Goal: Task Accomplishment & Management: Manage account settings

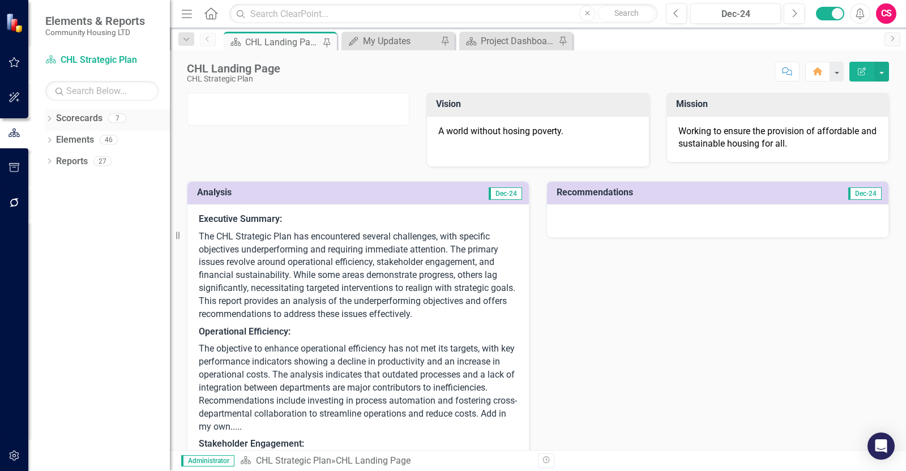
click at [59, 121] on link "Scorecards" at bounding box center [79, 118] width 46 height 13
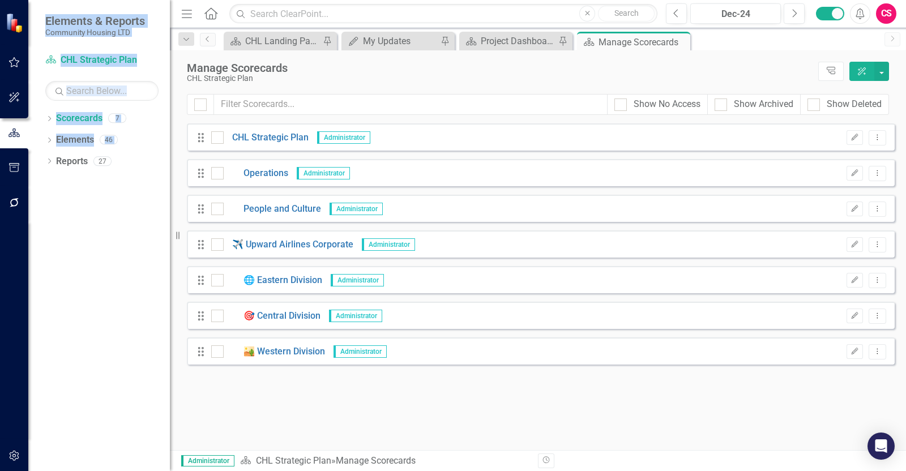
click at [27, 298] on div "Elements & Reports Community Housing LTD Scorecard CHL Strategic Plan Search Dr…" at bounding box center [85, 235] width 170 height 471
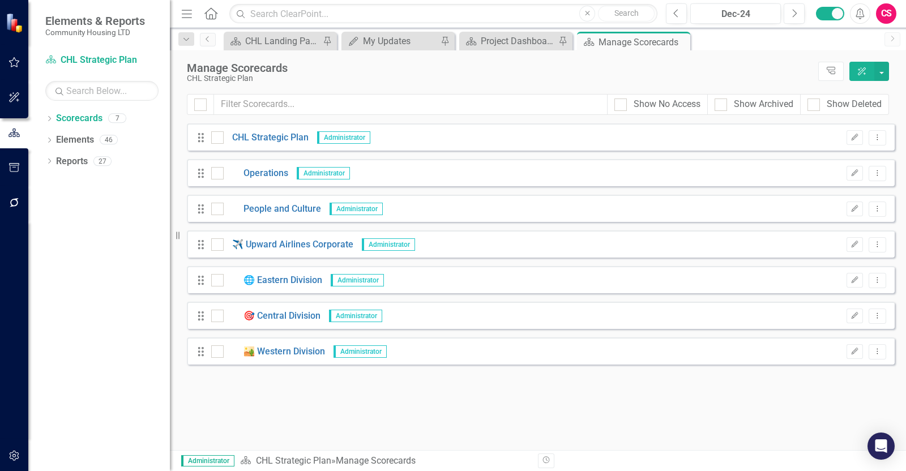
click at [99, 262] on div "Dropdown Scorecards 7 Dropdown CHL Strategic Plan Operations People and Culture…" at bounding box center [99, 290] width 142 height 362
drag, startPoint x: 261, startPoint y: 130, endPoint x: 264, endPoint y: 147, distance: 17.3
click at [261, 140] on div "Drag CHL Strategic Plan Administrator Edit Dropdown Menu" at bounding box center [541, 136] width 708 height 27
click at [264, 147] on div "Drag CHL Strategic Plan Administrator Edit Dropdown Menu" at bounding box center [541, 136] width 708 height 27
click at [261, 131] on link "CHL Strategic Plan" at bounding box center [266, 137] width 85 height 13
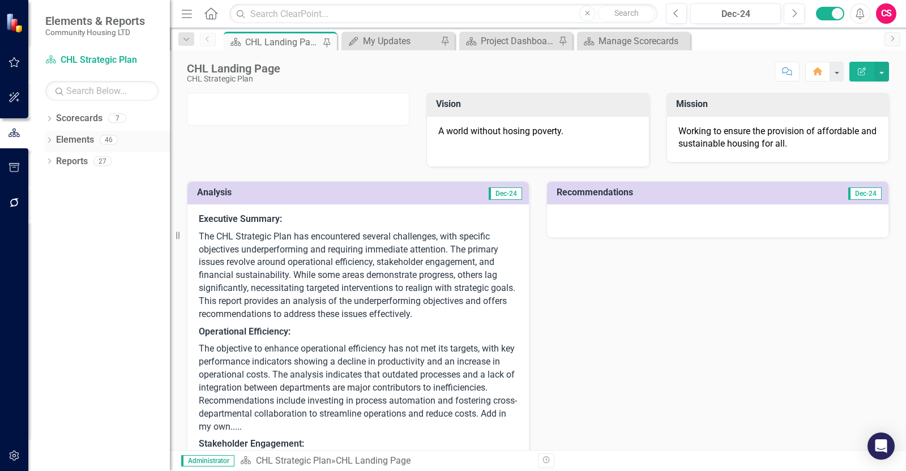
click at [76, 135] on link "Elements" at bounding box center [75, 140] width 38 height 13
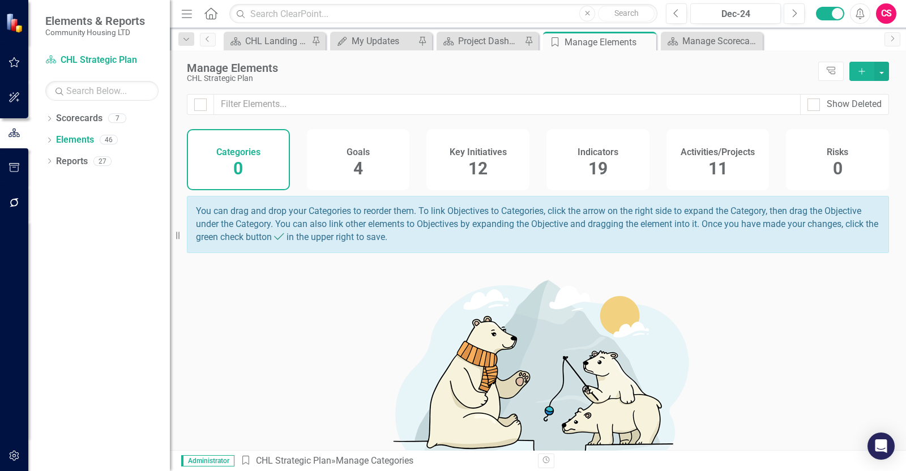
click at [385, 165] on div "Goals 4" at bounding box center [358, 159] width 103 height 61
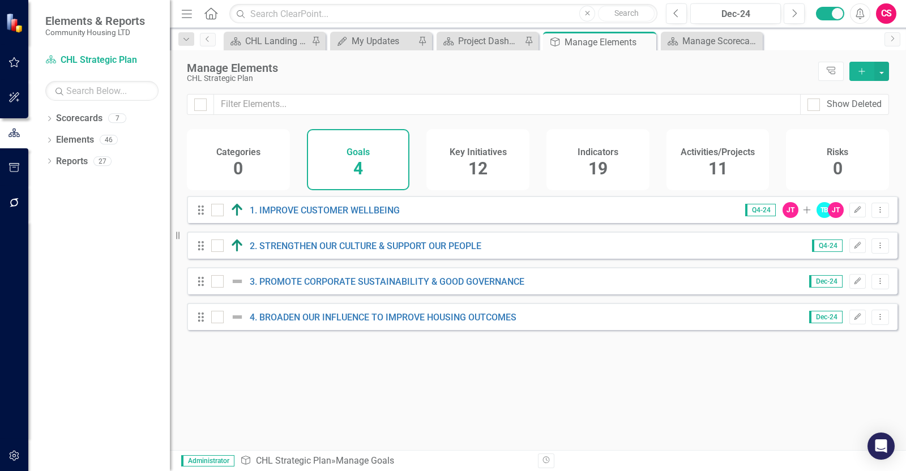
click at [495, 160] on div "Key Initiatives 12" at bounding box center [477, 159] width 103 height 61
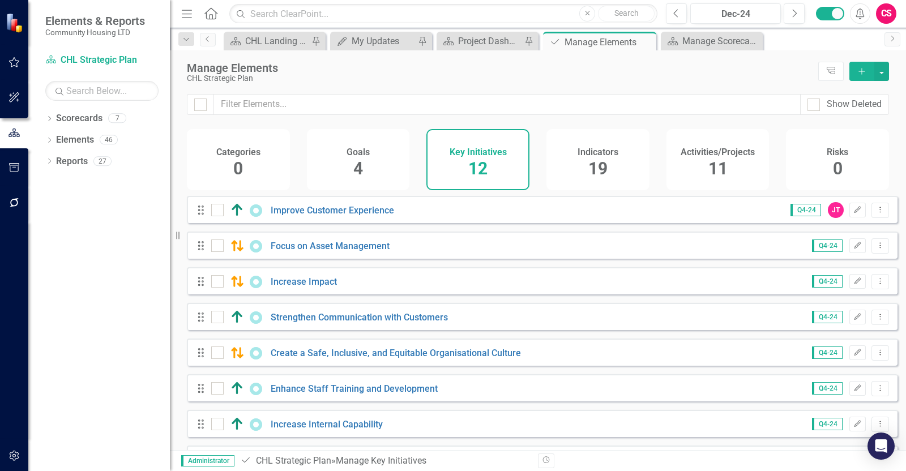
click at [45, 141] on div "Dropdown Scorecards 7 Dropdown CHL Strategic Plan Operations People and Culture…" at bounding box center [99, 290] width 142 height 362
click at [48, 141] on icon "Dropdown" at bounding box center [49, 141] width 8 height 6
click at [292, 216] on link "Improve Customer Experience" at bounding box center [332, 210] width 123 height 11
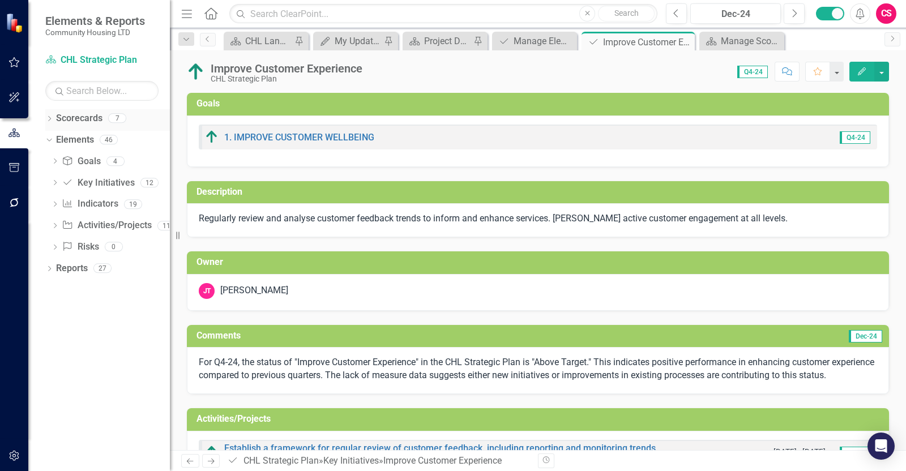
click at [71, 115] on link "Scorecards" at bounding box center [79, 118] width 46 height 13
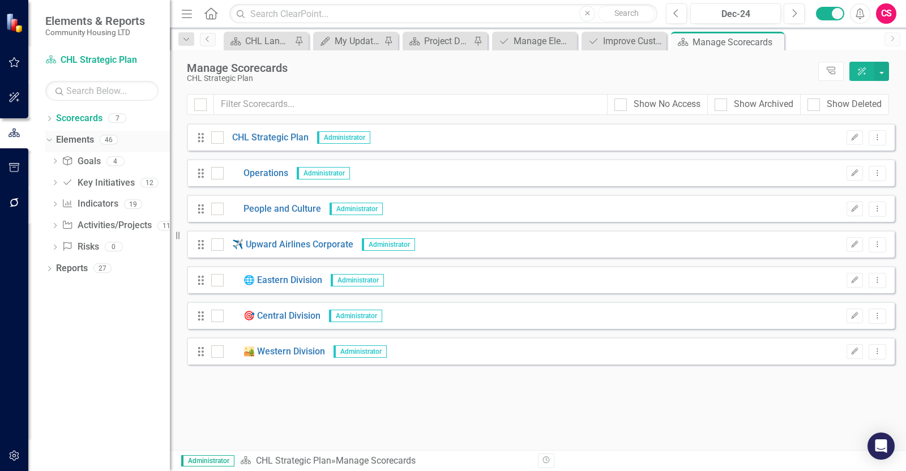
click at [79, 135] on link "Elements" at bounding box center [75, 140] width 38 height 13
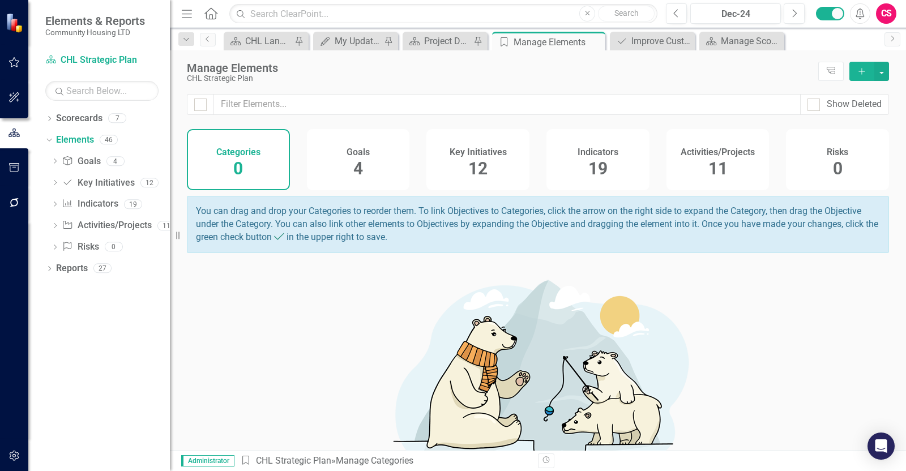
click at [411, 164] on div "Categories 0 Goals 4 Key Initiatives 12 Indicators 19 Activities/Projects 11 Ri…" at bounding box center [538, 159] width 702 height 61
click at [490, 156] on h4 "Key Initiatives" at bounding box center [478, 152] width 57 height 10
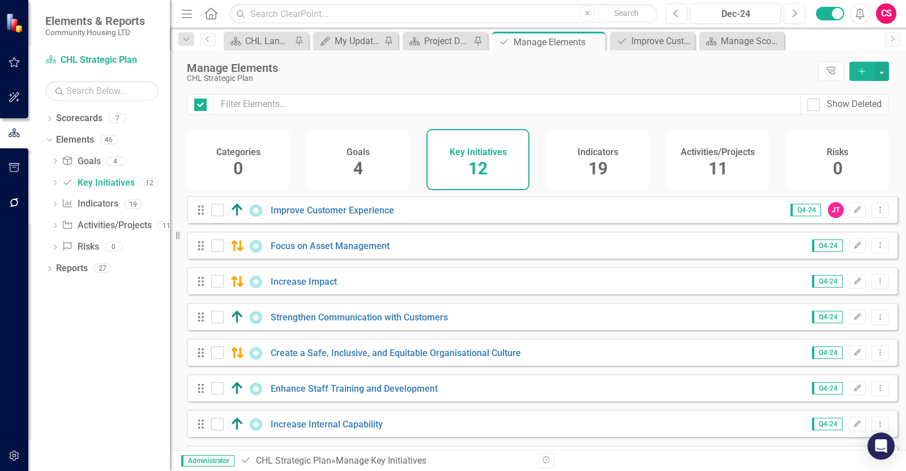
checkbox input "false"
click at [614, 152] on h4 "Indicators" at bounding box center [598, 152] width 41 height 10
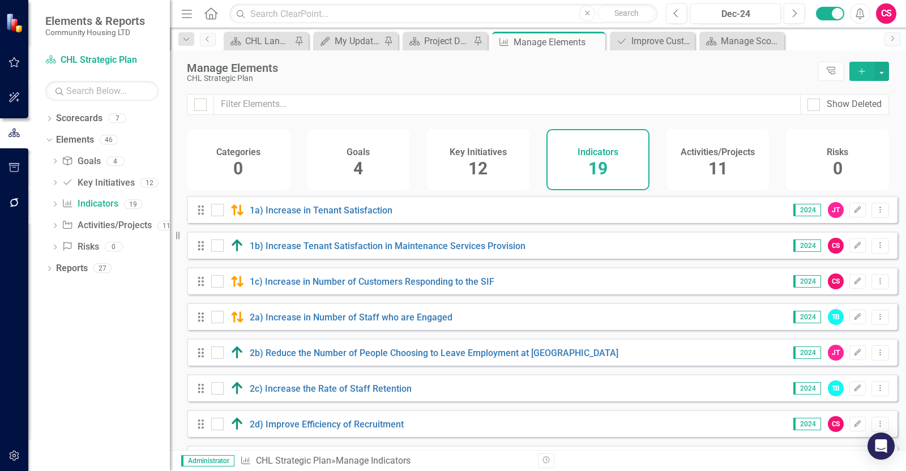
click at [323, 217] on div "1a) Increase in Tenant Satisfaction" at bounding box center [303, 210] width 184 height 14
click at [323, 216] on link "1a) Increase in Tenant Satisfaction" at bounding box center [321, 210] width 143 height 11
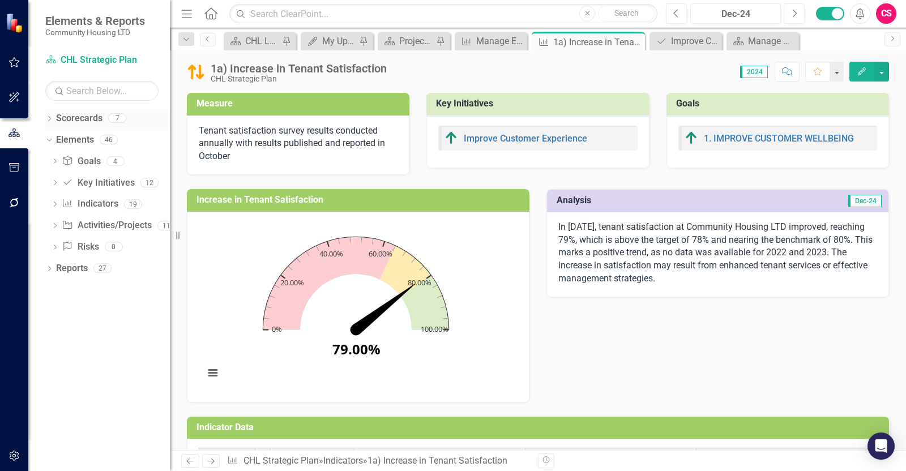
click at [79, 114] on link "Scorecards" at bounding box center [79, 118] width 46 height 13
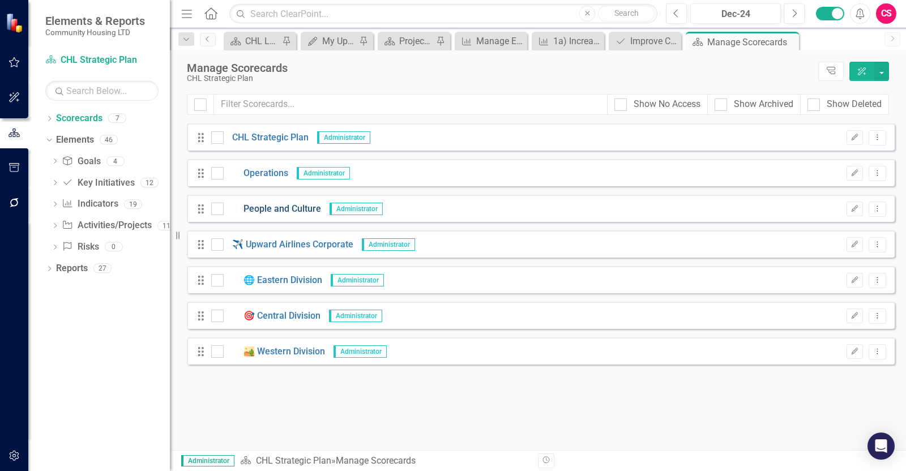
click at [281, 206] on link "People and Culture" at bounding box center [272, 209] width 97 height 13
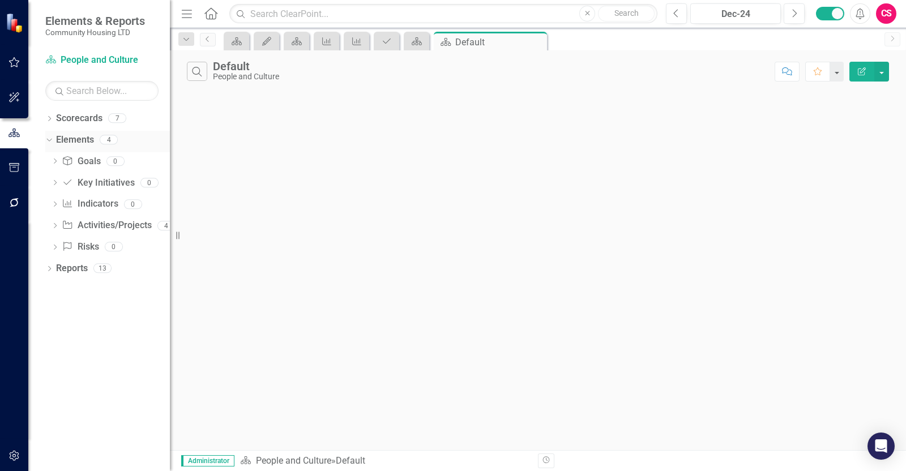
click at [74, 138] on link "Elements" at bounding box center [75, 140] width 38 height 13
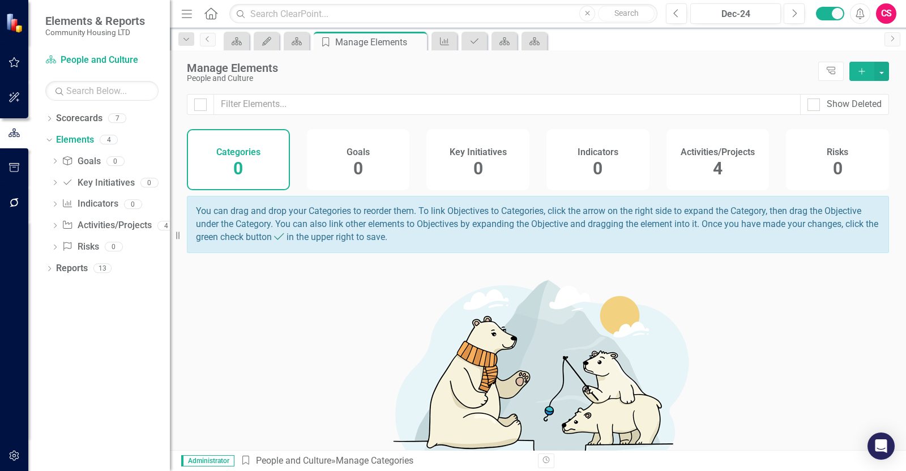
click at [801, 185] on div "Risks 0" at bounding box center [837, 159] width 103 height 61
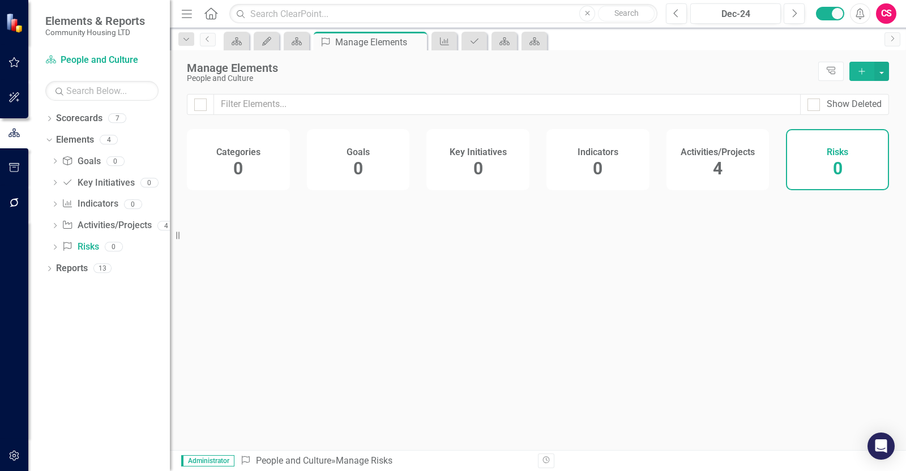
click at [691, 184] on div "Activities/Projects 4" at bounding box center [717, 159] width 103 height 61
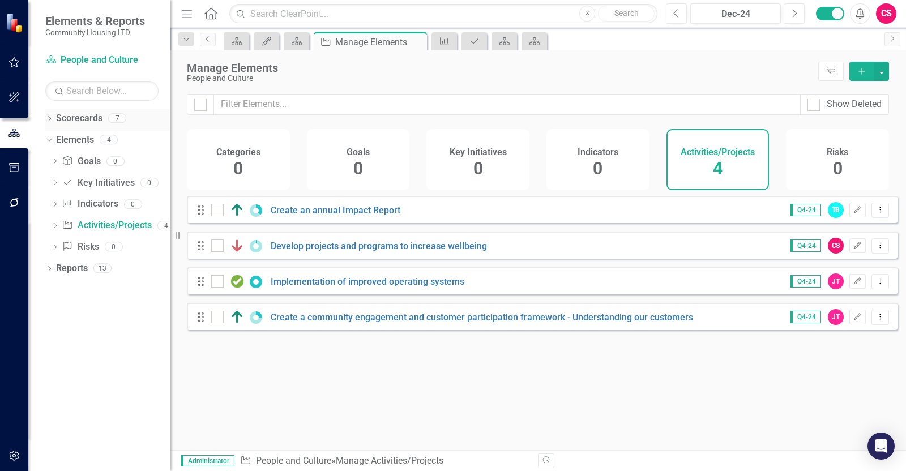
click at [70, 120] on link "Scorecards" at bounding box center [79, 118] width 46 height 13
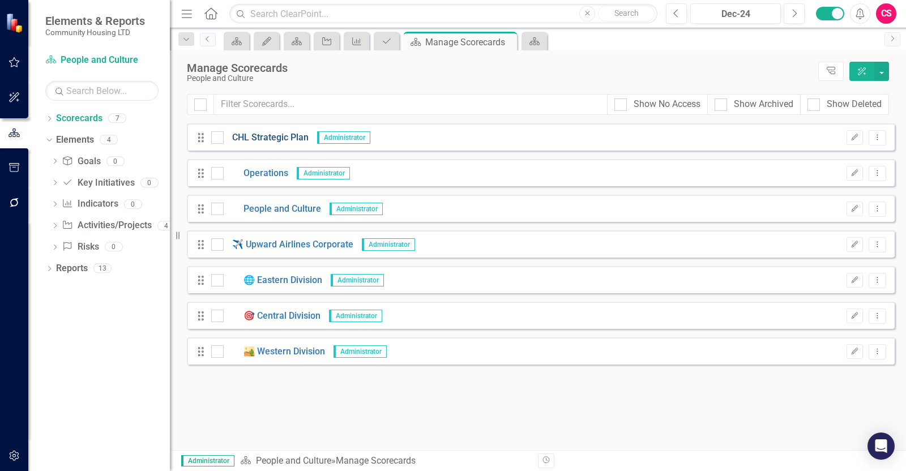
click at [267, 133] on link "CHL Strategic Plan" at bounding box center [266, 137] width 85 height 13
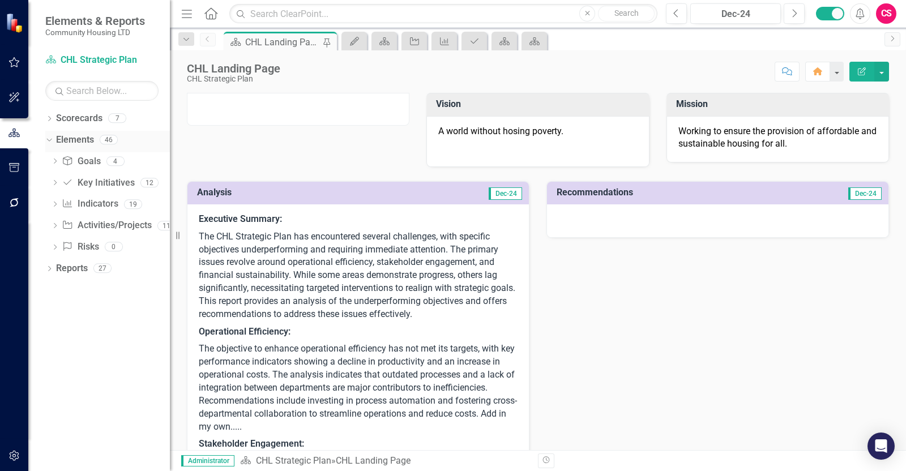
click at [76, 141] on link "Elements" at bounding box center [75, 140] width 38 height 13
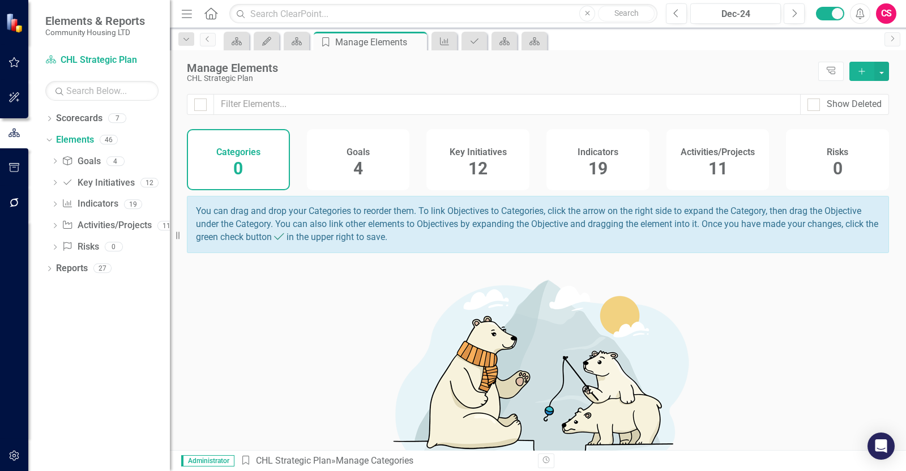
click at [385, 148] on div "Goals 4" at bounding box center [358, 159] width 103 height 61
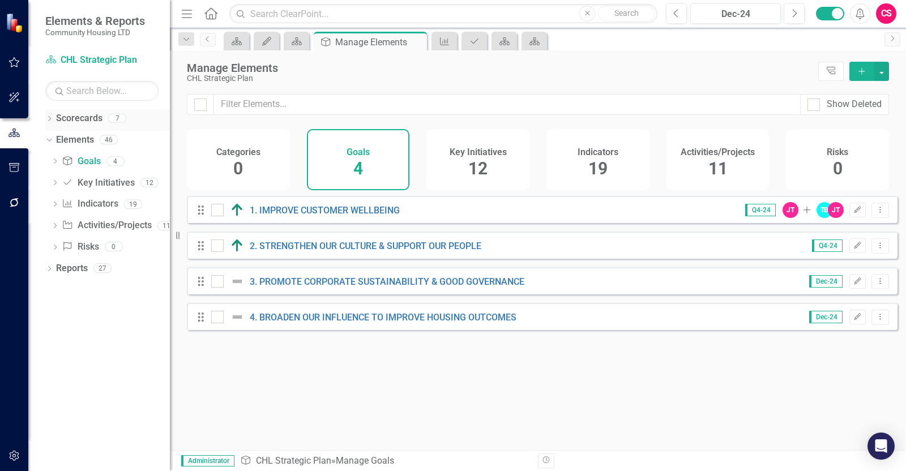
click at [94, 120] on link "Scorecards" at bounding box center [79, 118] width 46 height 13
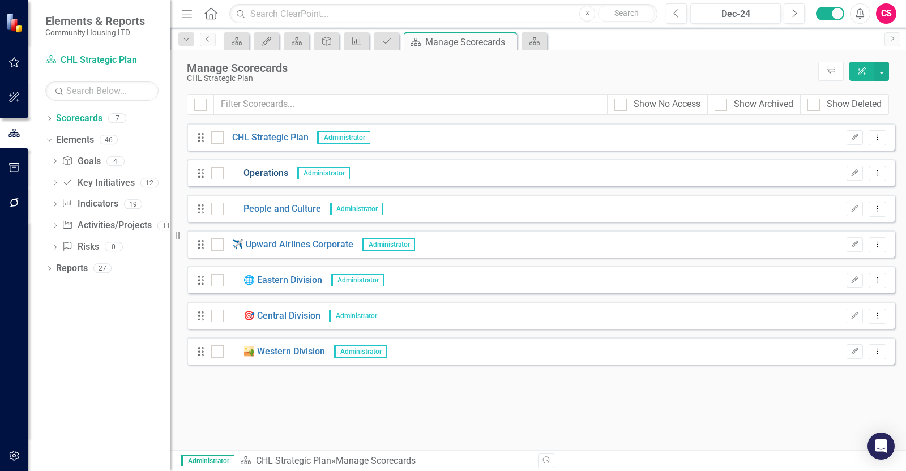
click at [271, 173] on link "Operations" at bounding box center [256, 173] width 65 height 13
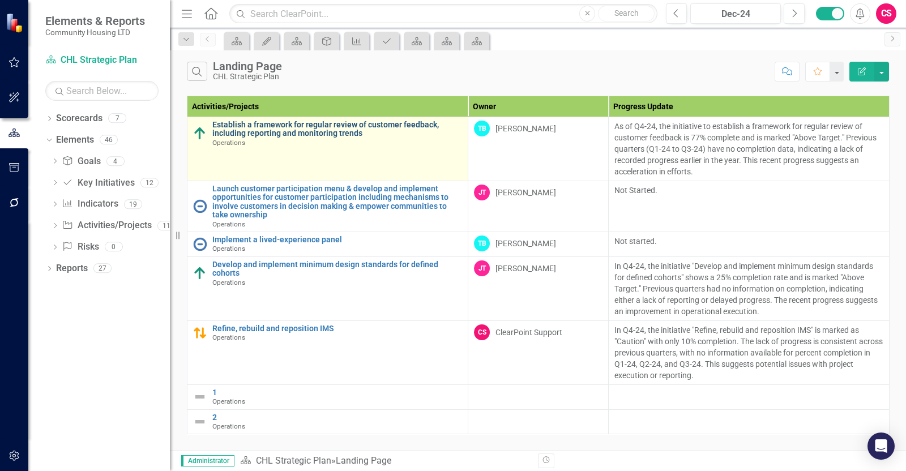
click at [231, 134] on link "Establish a framework for regular review of customer feedback, including report…" at bounding box center [337, 130] width 250 height 18
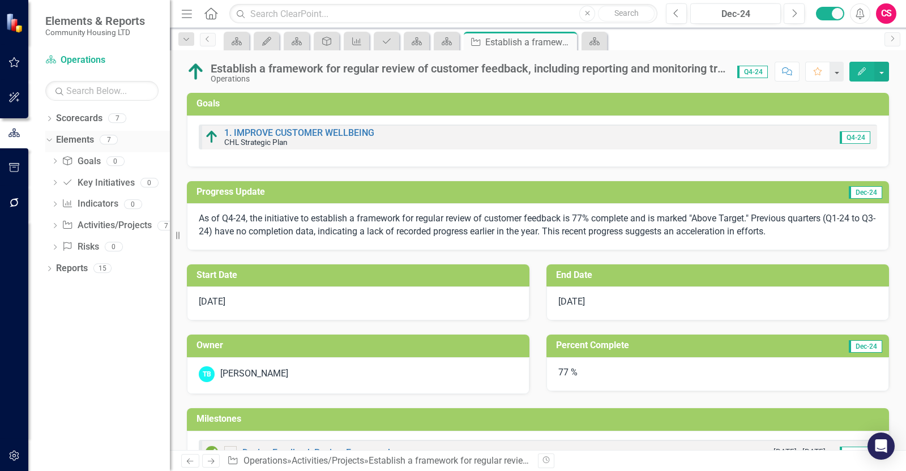
click at [67, 143] on link "Elements" at bounding box center [75, 140] width 38 height 13
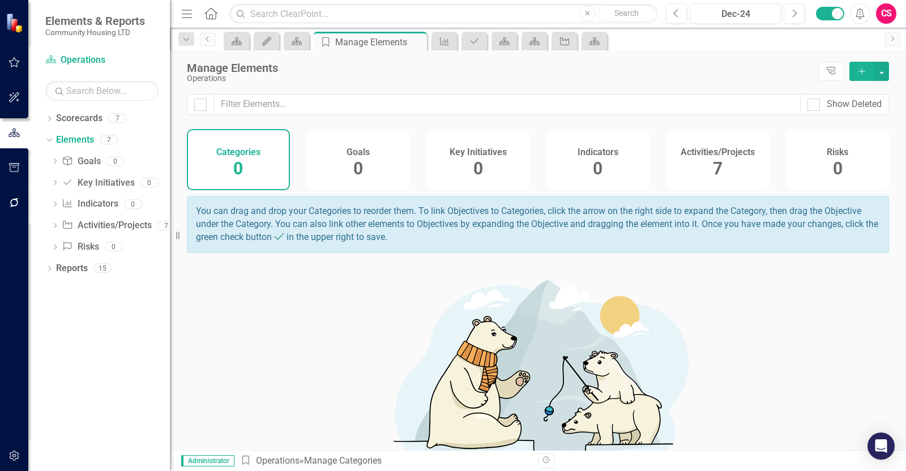
click at [646, 161] on div "Categories 0 Goals 0 Key Initiatives 0 Indicators 0 Activities/Projects 7 Risks…" at bounding box center [538, 159] width 702 height 61
click at [662, 160] on div "Categories 0 Goals 0 Key Initiatives 0 Indicators 0 Activities/Projects 7 Risks…" at bounding box center [538, 159] width 702 height 61
click at [677, 159] on div "Activities/Projects 7" at bounding box center [717, 159] width 103 height 61
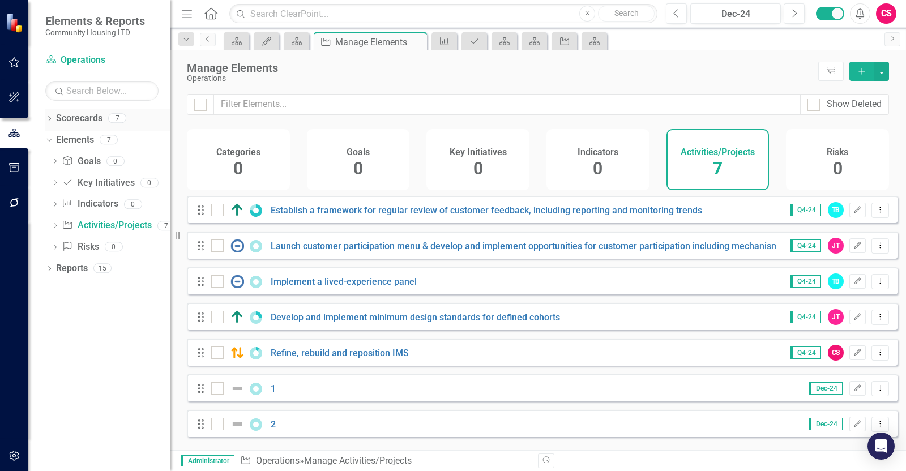
click at [67, 120] on link "Scorecards" at bounding box center [79, 118] width 46 height 13
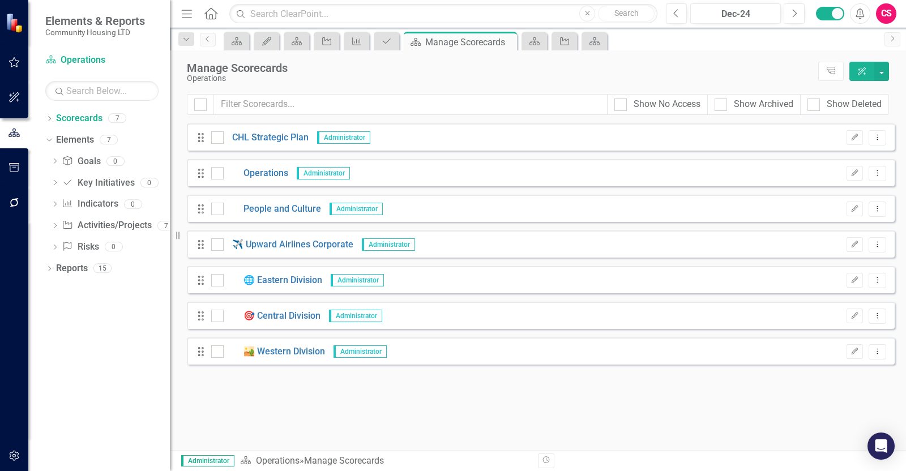
click at [260, 144] on div "Drag CHL Strategic Plan Administrator Edit Dropdown Menu" at bounding box center [541, 136] width 708 height 27
click at [260, 135] on link "CHL Strategic Plan" at bounding box center [266, 137] width 85 height 13
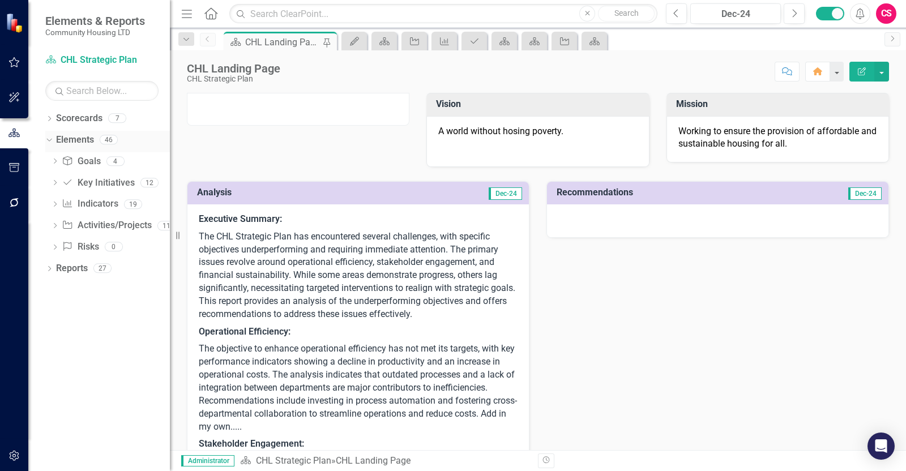
click at [74, 137] on link "Elements" at bounding box center [75, 140] width 38 height 13
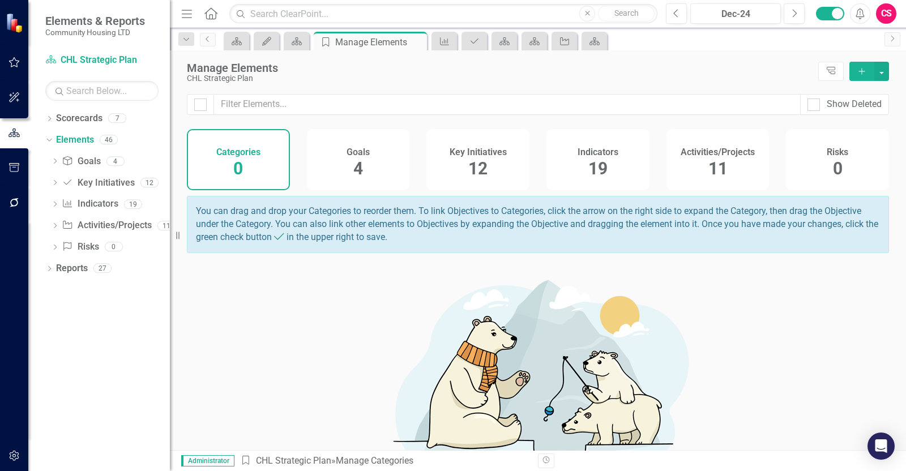
click at [580, 150] on h4 "Indicators" at bounding box center [598, 152] width 41 height 10
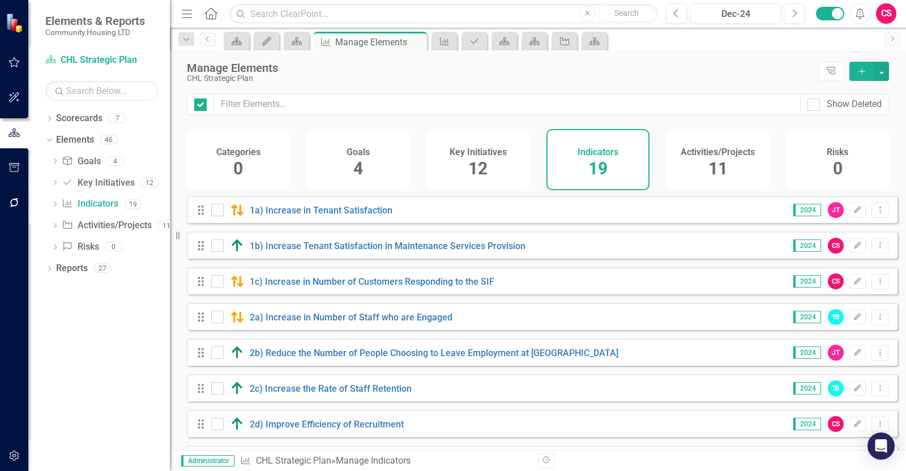
checkbox input "false"
click at [482, 159] on span "12" at bounding box center [477, 169] width 19 height 20
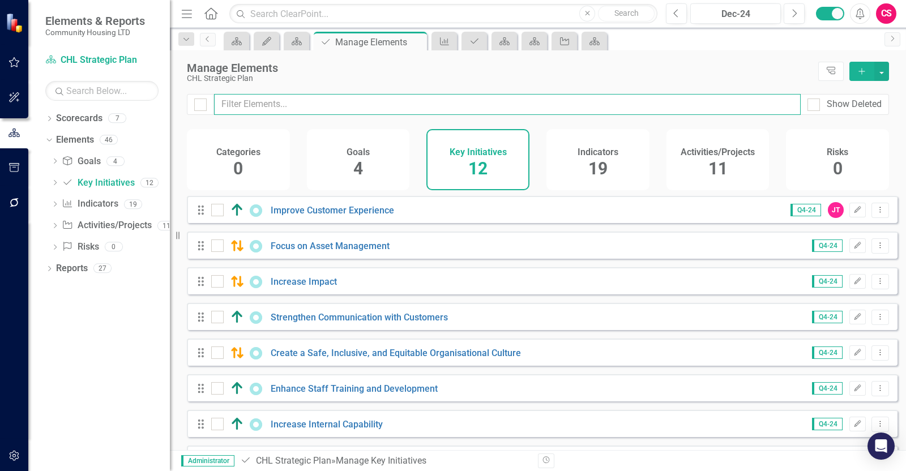
click at [345, 101] on input "text" at bounding box center [507, 104] width 587 height 21
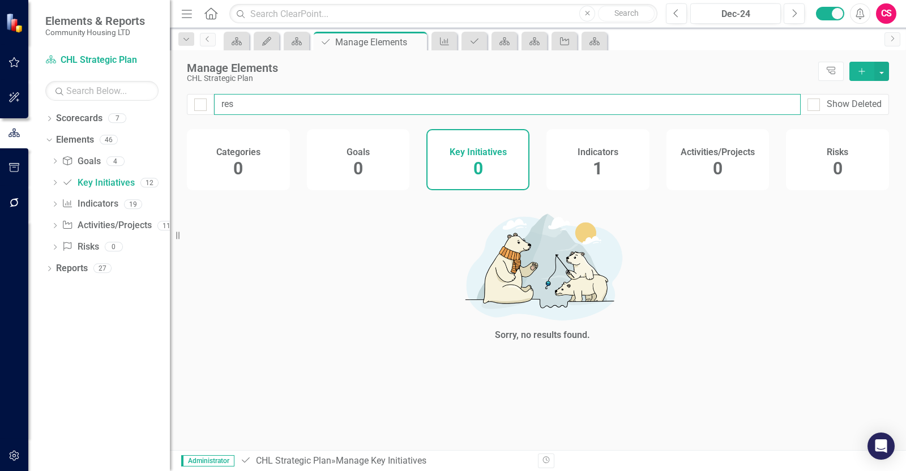
drag, startPoint x: 284, startPoint y: 103, endPoint x: 66, endPoint y: 100, distance: 218.6
click at [67, 100] on div "Elements & Reports Community Housing LTD Scorecard CHL Strategic Plan Search Dr…" at bounding box center [453, 235] width 906 height 471
type input "e"
checkbox input "false"
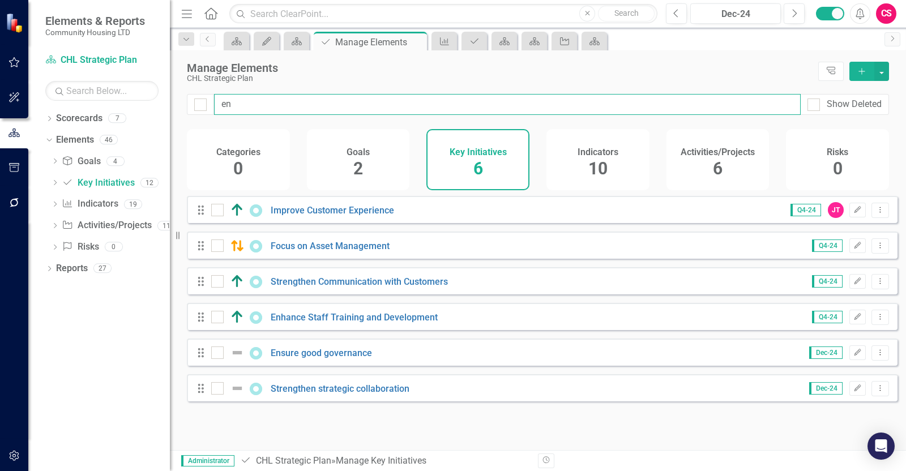
type input "enh"
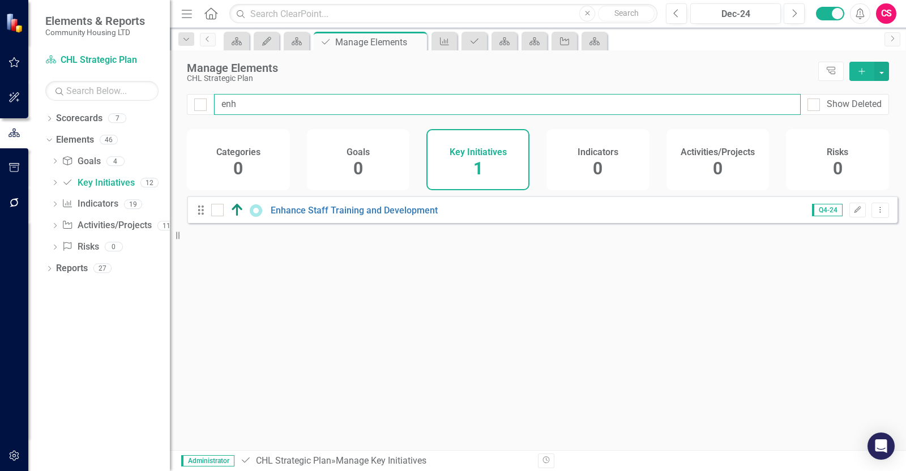
drag, startPoint x: 285, startPoint y: 100, endPoint x: 167, endPoint y: 96, distance: 117.8
click at [167, 96] on div "Elements & Reports Community Housing LTD Scorecard CHL Strategic Plan Search Dr…" at bounding box center [453, 235] width 906 height 471
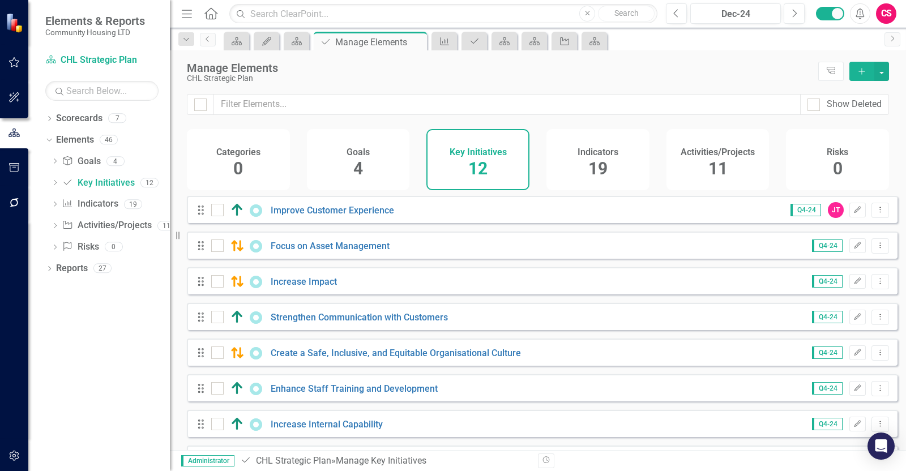
click at [654, 163] on div "Categories 0 Goals 4 Key Initiatives 12 Indicators 19 Activities/Projects 11 Ri…" at bounding box center [538, 159] width 702 height 61
click at [622, 164] on div "Indicators 19" at bounding box center [597, 159] width 103 height 61
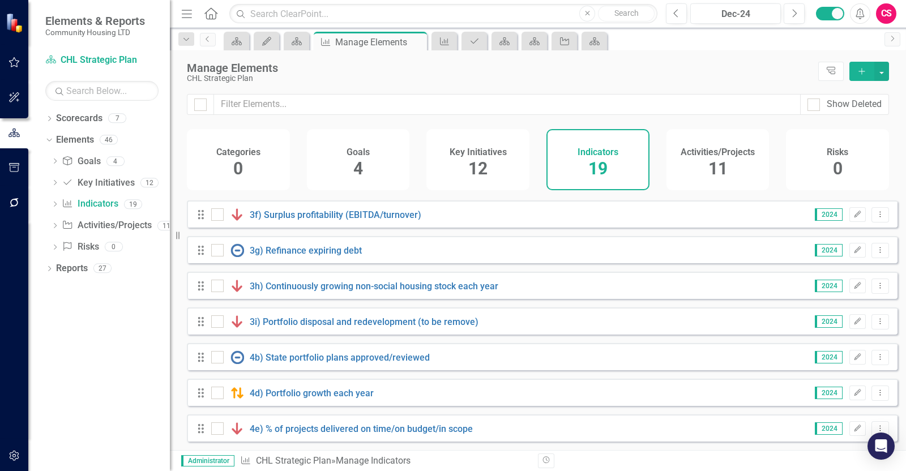
scroll to position [431, 0]
click at [713, 149] on h4 "Activities/Projects" at bounding box center [718, 152] width 74 height 10
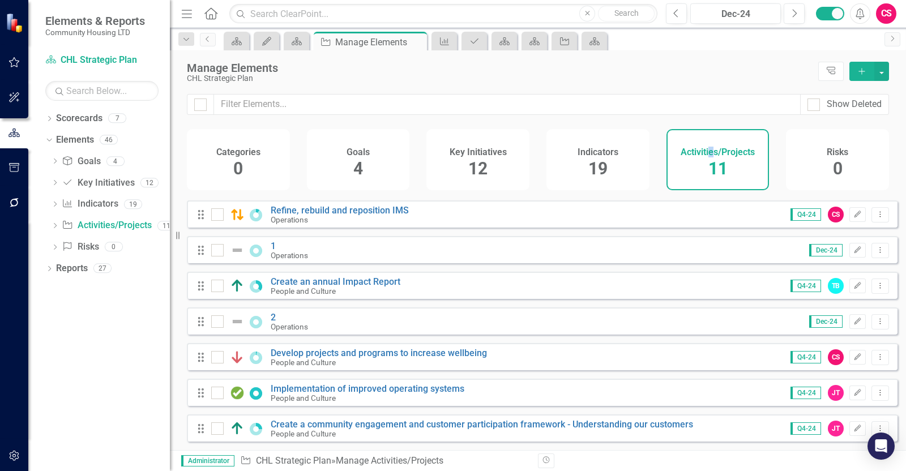
scroll to position [147, 0]
click at [89, 117] on link "Scorecards" at bounding box center [79, 118] width 46 height 13
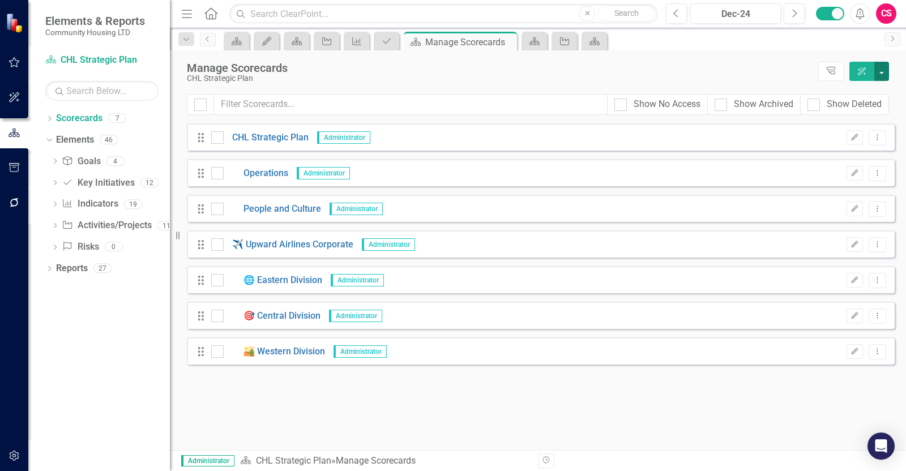
click at [888, 69] on button "button" at bounding box center [881, 71] width 15 height 19
click at [832, 112] on link "Add Add Scorecard" at bounding box center [829, 114] width 117 height 21
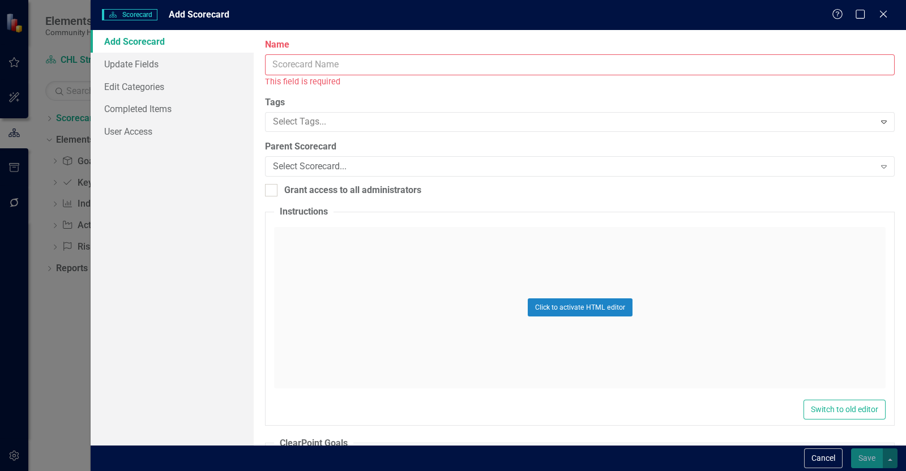
click at [464, 65] on input "Name" at bounding box center [580, 64] width 630 height 21
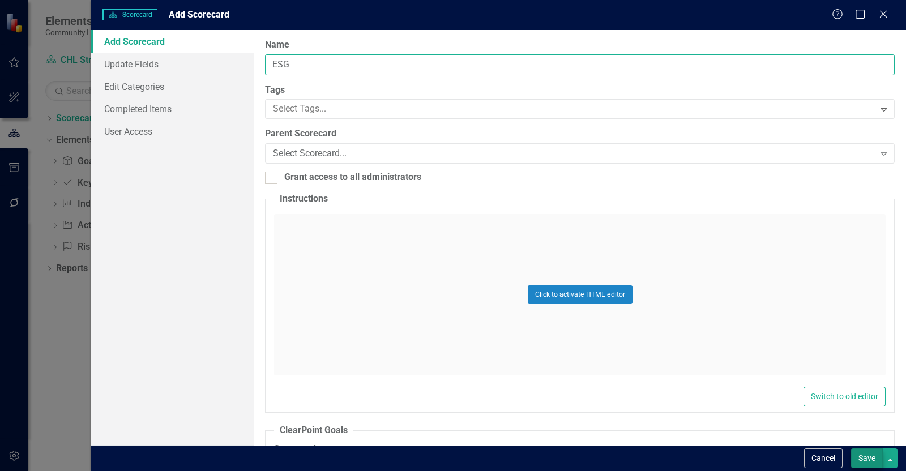
type input "ESG"
click at [864, 457] on button "Save" at bounding box center [867, 458] width 32 height 20
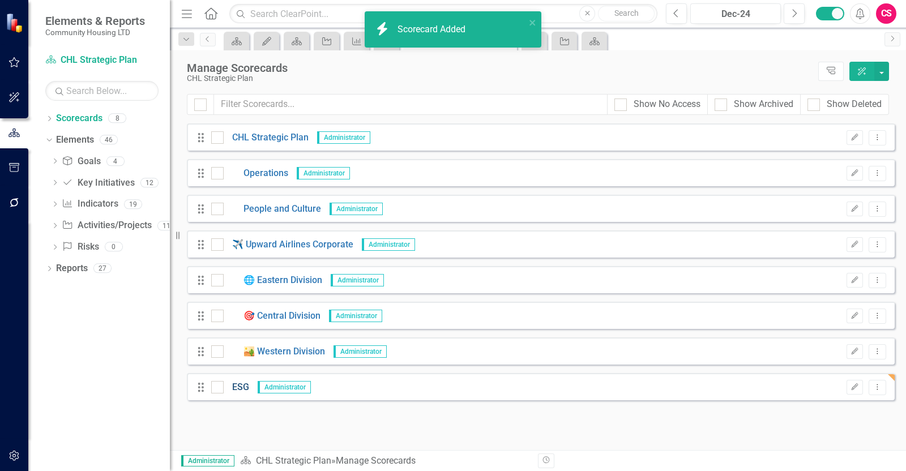
click at [241, 389] on link "ESG" at bounding box center [236, 387] width 25 height 13
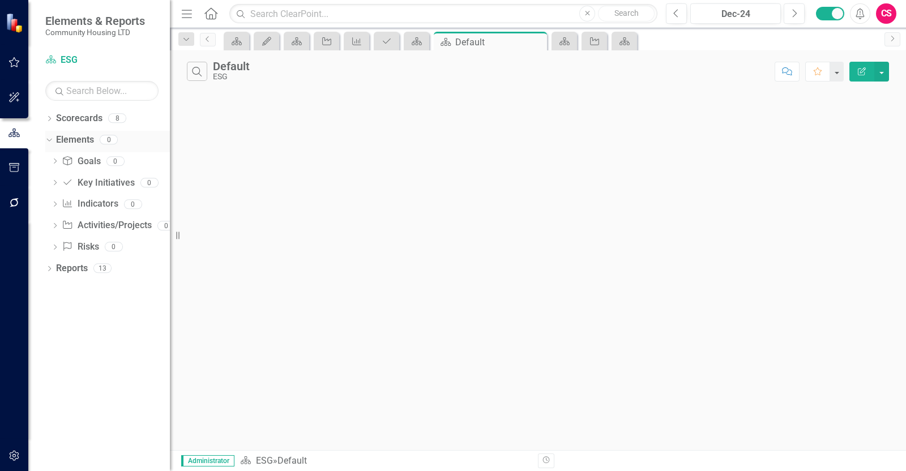
click at [83, 137] on link "Elements" at bounding box center [75, 140] width 38 height 13
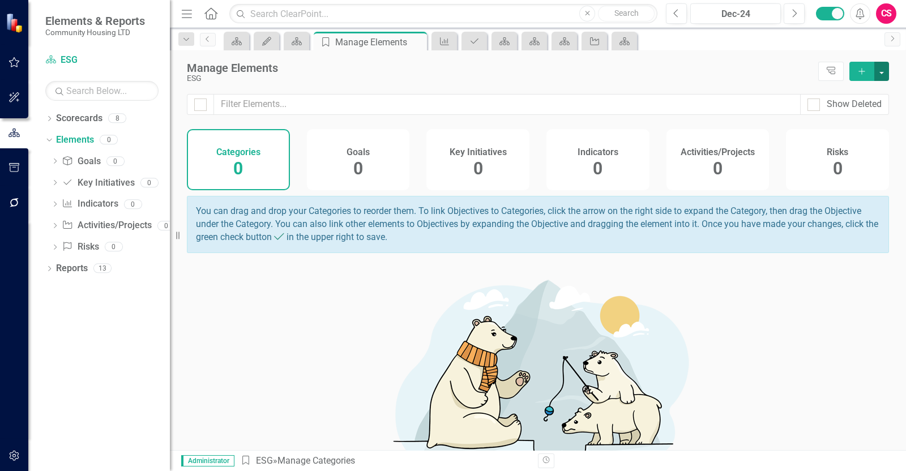
click at [886, 74] on button "button" at bounding box center [881, 71] width 15 height 19
click at [840, 120] on link "Add Add Element" at bounding box center [843, 112] width 89 height 21
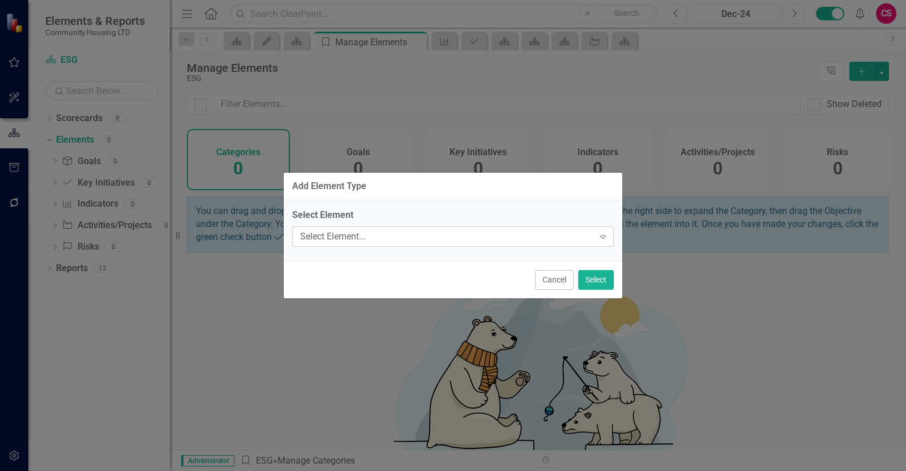
click at [448, 233] on div "Select Element..." at bounding box center [447, 236] width 294 height 13
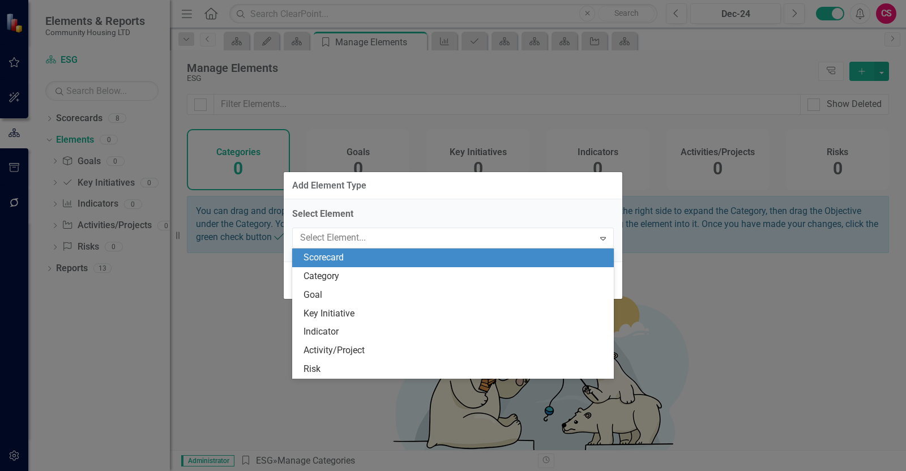
click at [455, 217] on label "Select Element" at bounding box center [453, 214] width 322 height 13
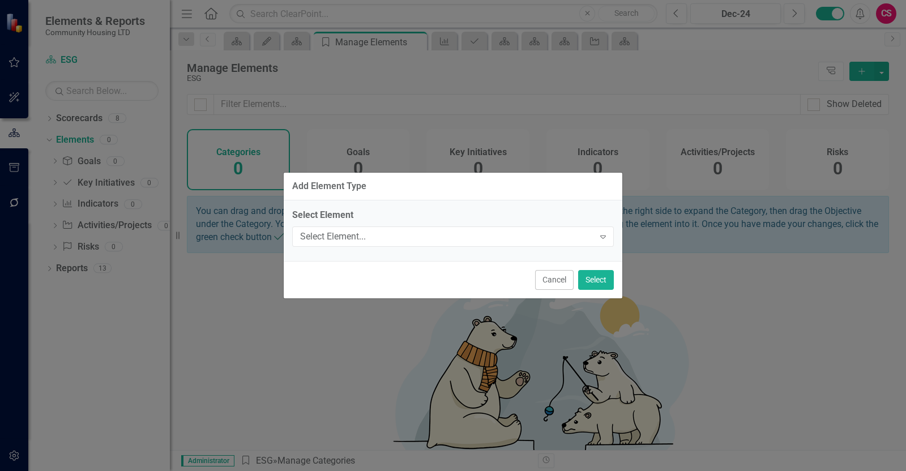
click at [523, 270] on div "Cancel Select" at bounding box center [453, 279] width 339 height 37
click at [559, 284] on button "Cancel" at bounding box center [554, 280] width 39 height 20
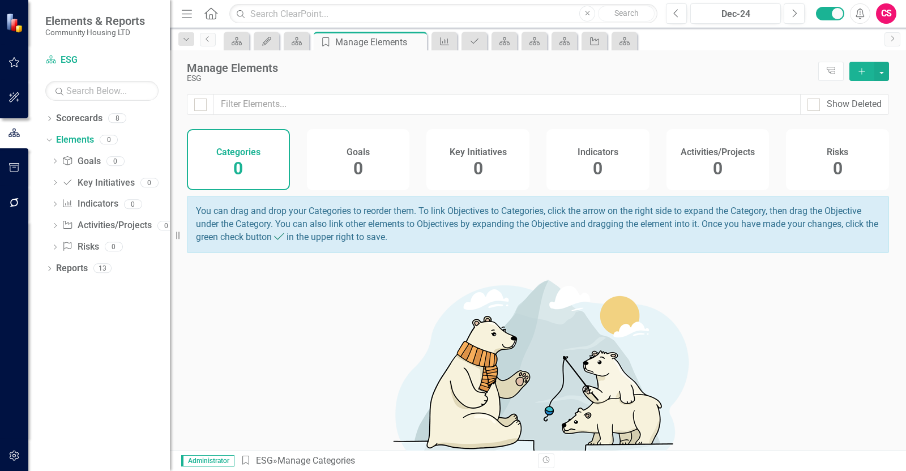
click at [861, 76] on button "Add" at bounding box center [861, 71] width 25 height 19
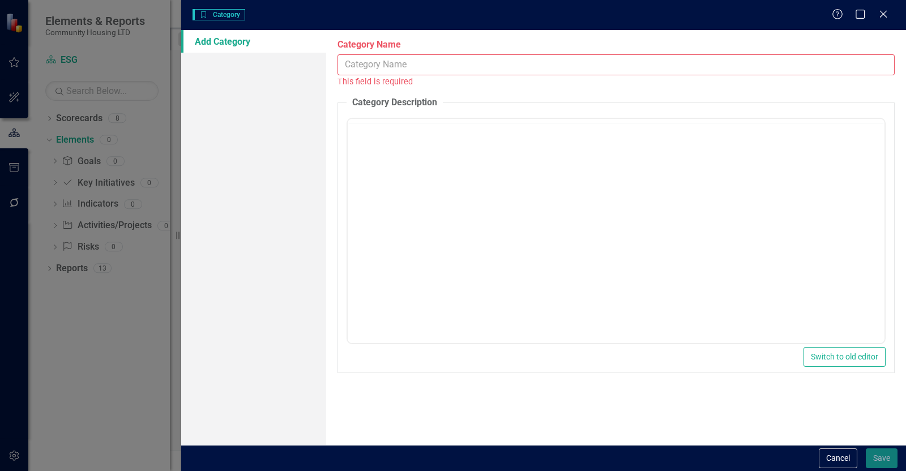
click at [383, 57] on input "Category Name" at bounding box center [615, 64] width 557 height 21
click at [394, 65] on input "Category Name" at bounding box center [615, 64] width 557 height 21
paste input "• Environmental impact"
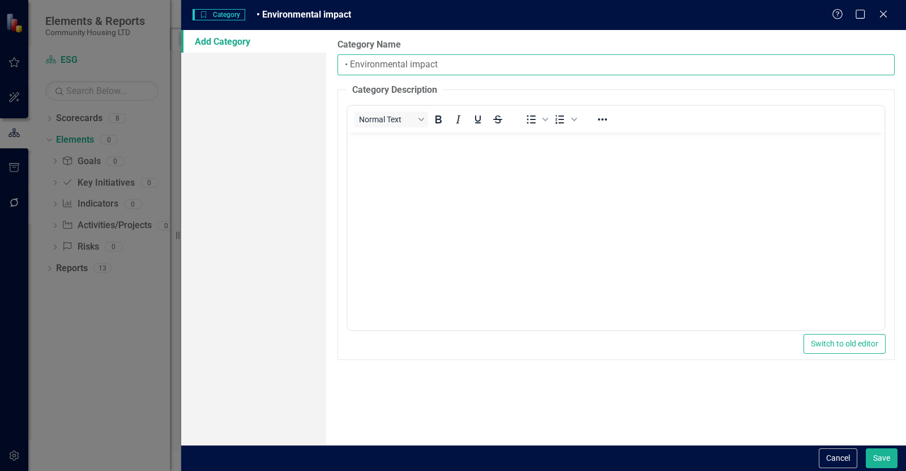
click at [351, 63] on input "• Environmental impact" at bounding box center [615, 64] width 557 height 21
type input "Environmental impact"
drag, startPoint x: 847, startPoint y: 263, endPoint x: 485, endPoint y: 152, distance: 378.3
click at [494, 136] on p "Rich Text Area. Press ALT-0 for help." at bounding box center [616, 142] width 531 height 14
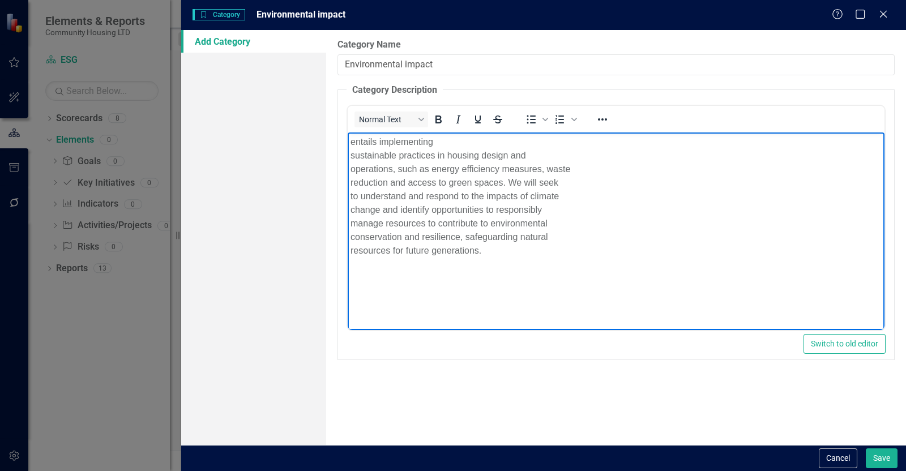
click at [353, 138] on p "entails implementing sustainable practices in housing design and operations, su…" at bounding box center [616, 196] width 531 height 122
click at [353, 151] on p "entails implementing sustainable practices in housing design and operations, su…" at bounding box center [616, 196] width 531 height 122
click at [351, 154] on p "entails implementing sustainable practices in housing design and operations, su…" at bounding box center [616, 196] width 531 height 122
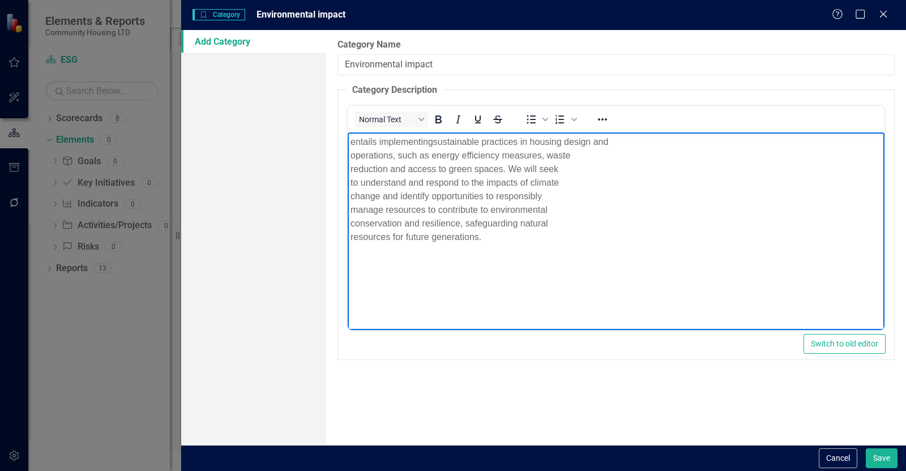
click at [351, 152] on p "entails implementing sustainable practices in housing design and operations, su…" at bounding box center [616, 189] width 531 height 109
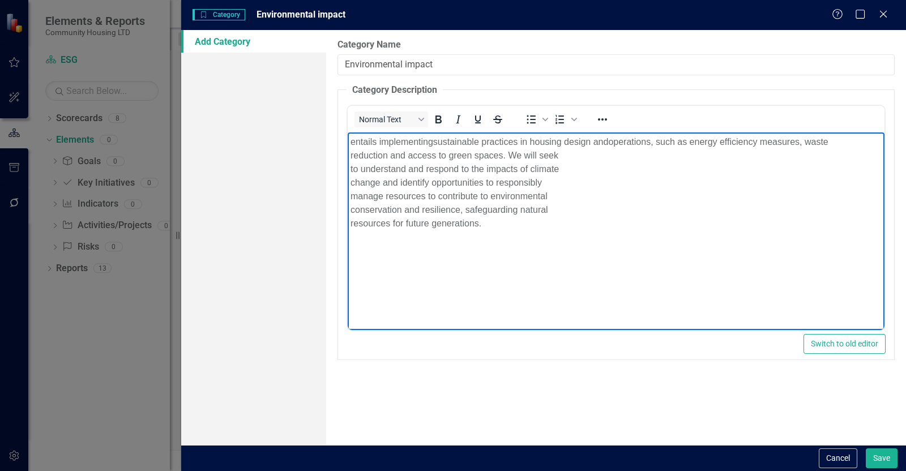
click at [352, 155] on p "entails implementing sustainable practices in housing design and operations, su…" at bounding box center [616, 182] width 531 height 95
click at [353, 156] on p "entails implementing sustainable practices in housing design and operations, su…" at bounding box center [616, 182] width 531 height 95
click at [349, 167] on body "entails implementing sustainable practices in housing design and operations, su…" at bounding box center [616, 218] width 537 height 170
click at [353, 168] on p "entails implementing sustainable practices in housing design and operations, su…" at bounding box center [616, 176] width 531 height 82
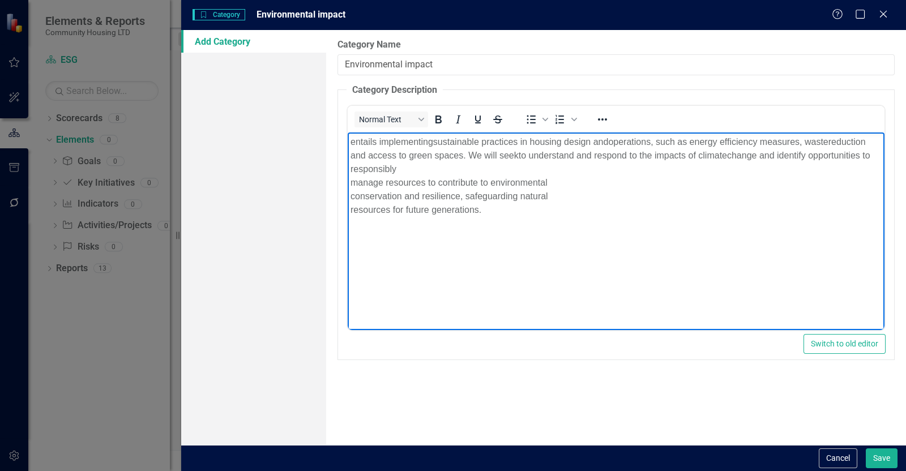
click at [348, 186] on body "entails implementing sustainable practices in housing design and operations, su…" at bounding box center [616, 218] width 537 height 170
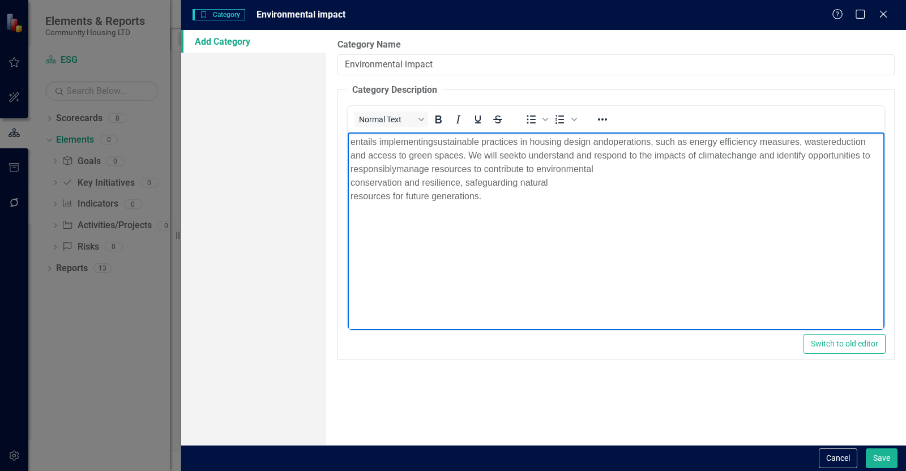
click at [348, 186] on body "entails implementing sustainable practices in housing design and operations, su…" at bounding box center [616, 218] width 537 height 170
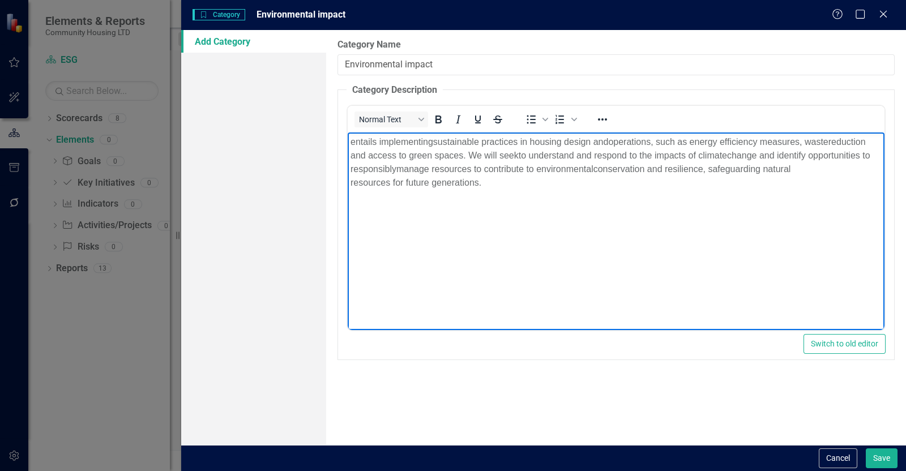
click at [351, 181] on p "entails implementing sustainable practices in housing design and operations, su…" at bounding box center [616, 162] width 531 height 54
click at [889, 456] on button "Save" at bounding box center [882, 458] width 32 height 20
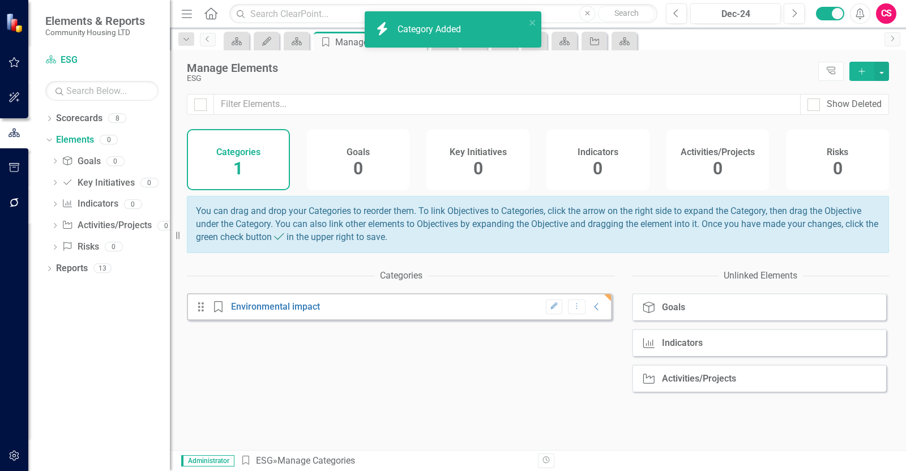
click at [858, 71] on icon "Add" at bounding box center [862, 71] width 10 height 8
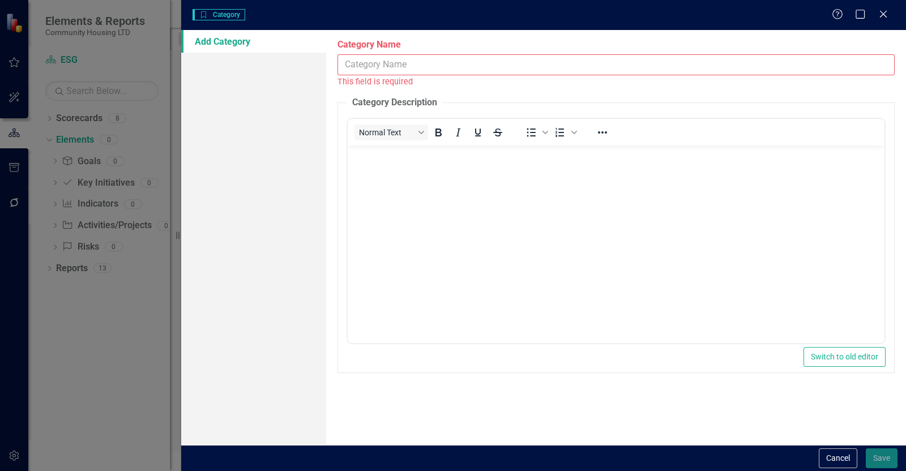
click at [495, 67] on input "Category Name" at bounding box center [615, 64] width 557 height 21
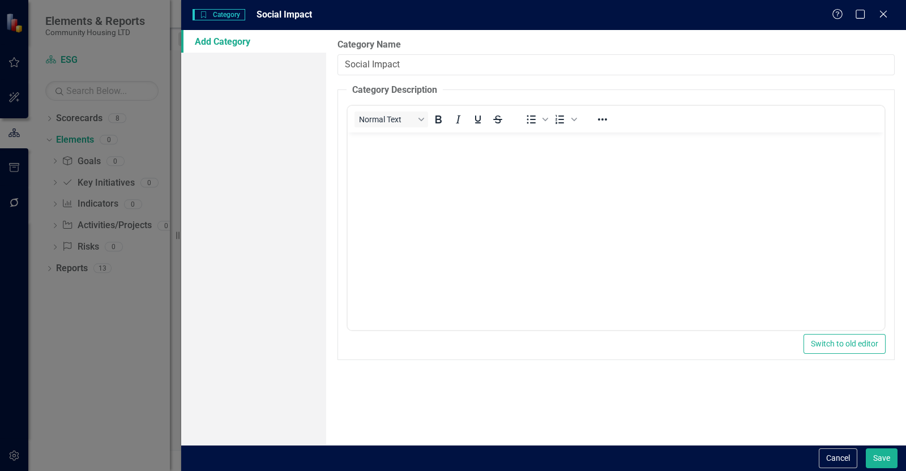
type input "Social Impact"
click at [392, 189] on body "Rich Text Area. Press ALT-0 for help." at bounding box center [616, 218] width 537 height 170
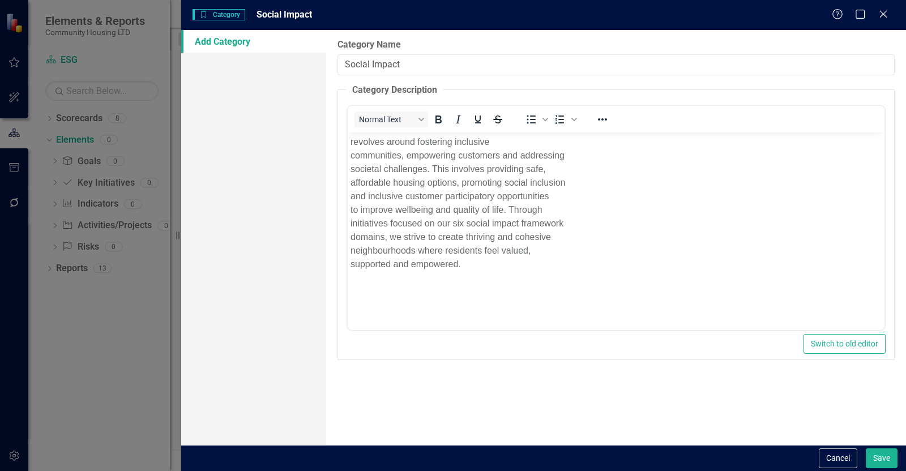
click at [345, 146] on fieldset "Category Description Normal Text To open the popup, press Shift+Enter To open t…" at bounding box center [615, 222] width 557 height 277
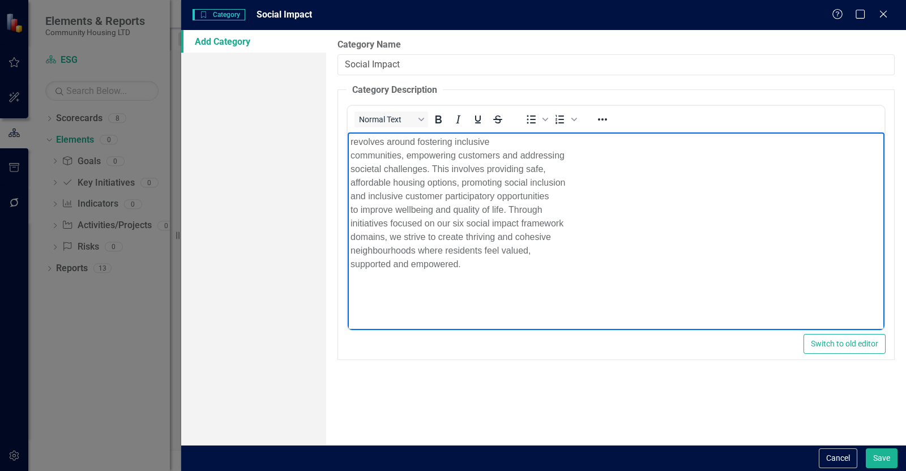
click at [353, 142] on p "revolves around fostering inclusive communities, empowering customers and addre…" at bounding box center [616, 203] width 531 height 136
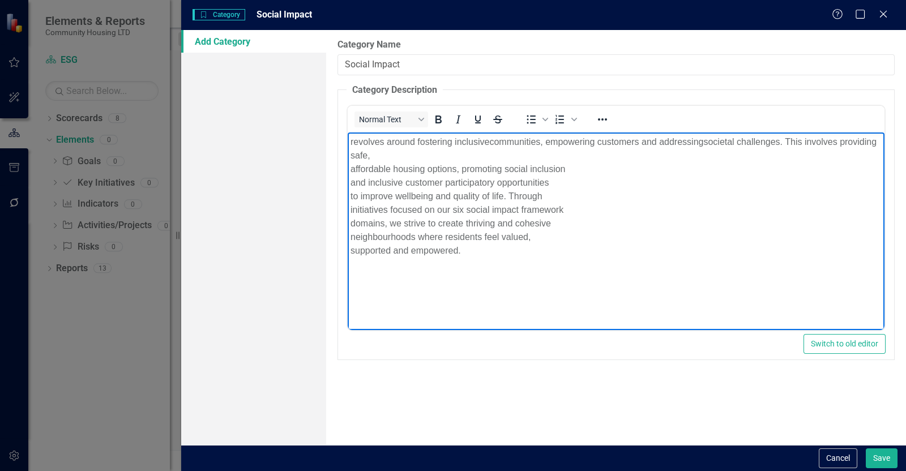
click at [351, 169] on p "revolves around fostering inclusive communities, empowering customers and addre…" at bounding box center [616, 196] width 531 height 122
click at [352, 175] on p "revolves around fostering inclusive communities, empowering customers and addre…" at bounding box center [616, 189] width 531 height 109
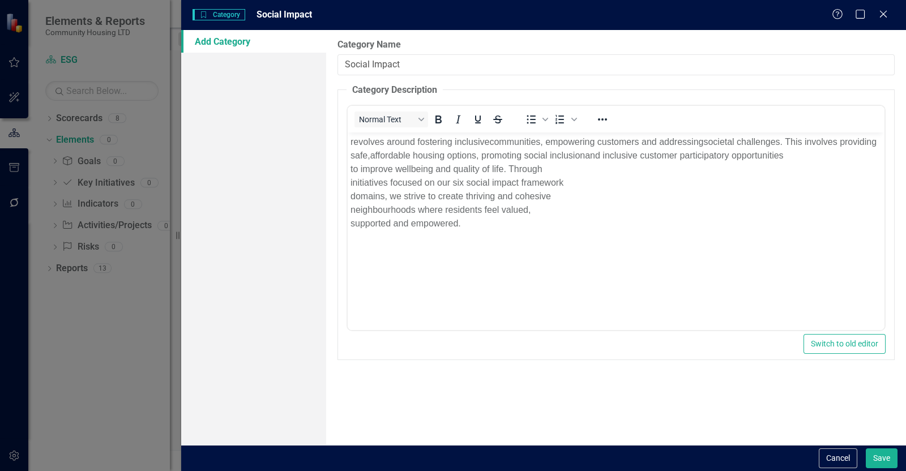
click at [345, 167] on fieldset "Category Description Normal Text To open the popup, press Shift+Enter To open t…" at bounding box center [615, 222] width 557 height 277
click at [353, 168] on p "revolves around fostering inclusive communities, empowering customers and addre…" at bounding box center [616, 182] width 531 height 95
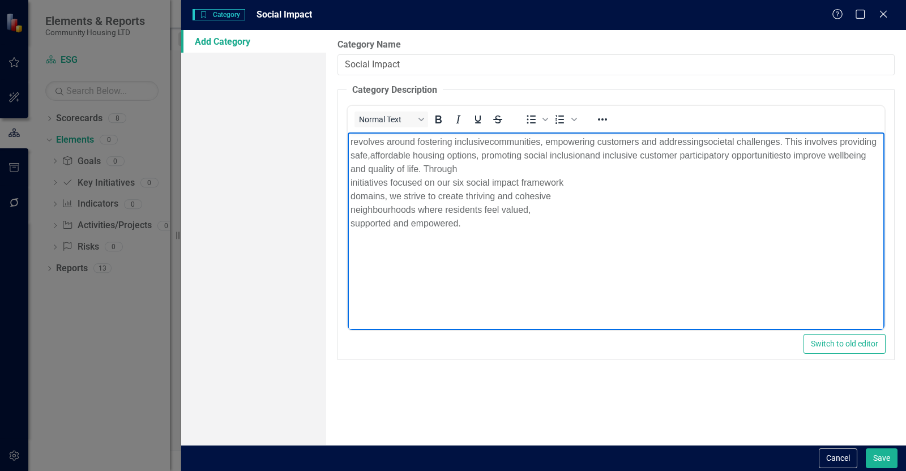
click at [350, 180] on body "revolves around fostering inclusive communities, empowering customers and addre…" at bounding box center [616, 218] width 537 height 170
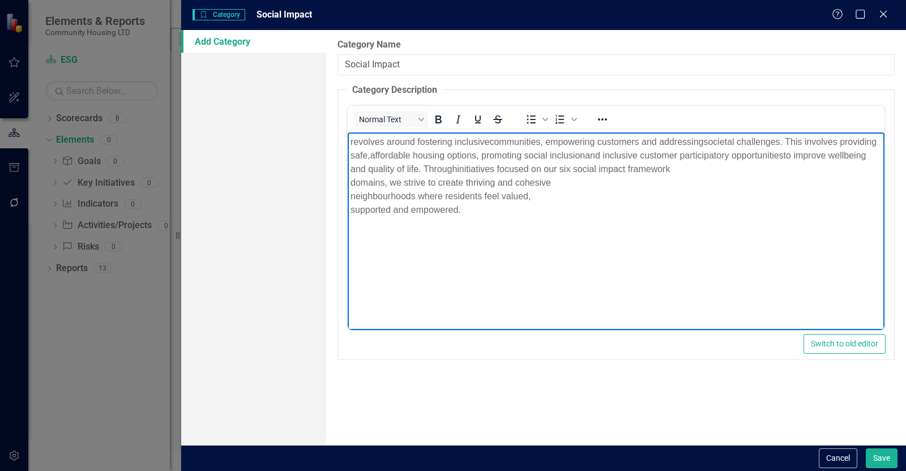
click at [351, 176] on p "revolves around fostering inclusive communities, empowering customers and addre…" at bounding box center [616, 176] width 531 height 82
click at [349, 183] on body "revolves around fostering inclusive communities, empowering customers and addre…" at bounding box center [616, 218] width 537 height 170
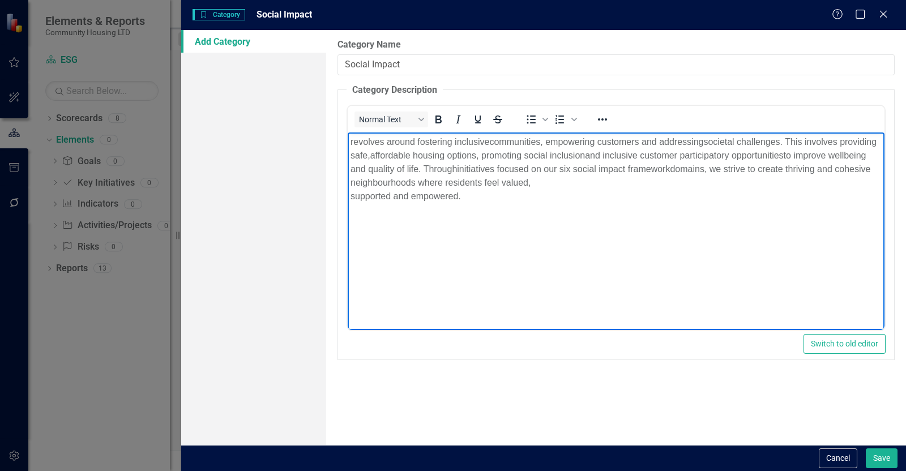
click at [353, 185] on p "revolves around fostering inclusive communities, empowering customers and addre…" at bounding box center [616, 169] width 531 height 68
click at [351, 191] on p "revolves around fostering inclusive communities, empowering customers and addre…" at bounding box center [616, 169] width 531 height 68
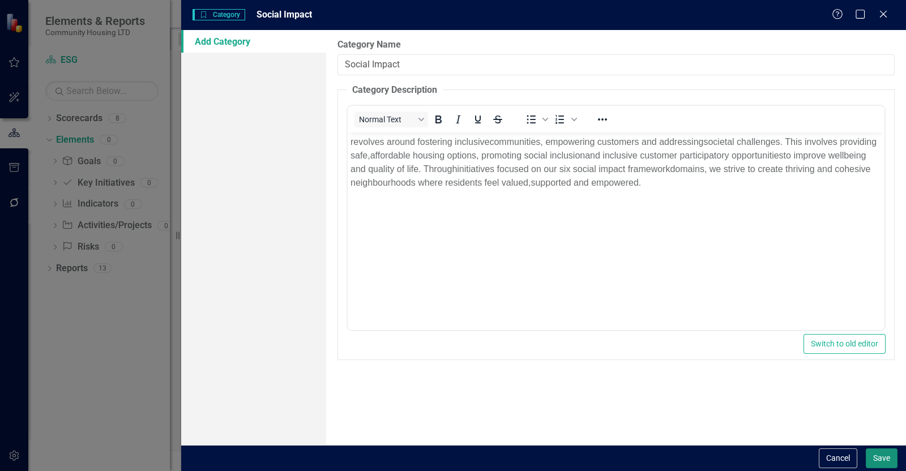
click at [889, 459] on button "Save" at bounding box center [882, 458] width 32 height 20
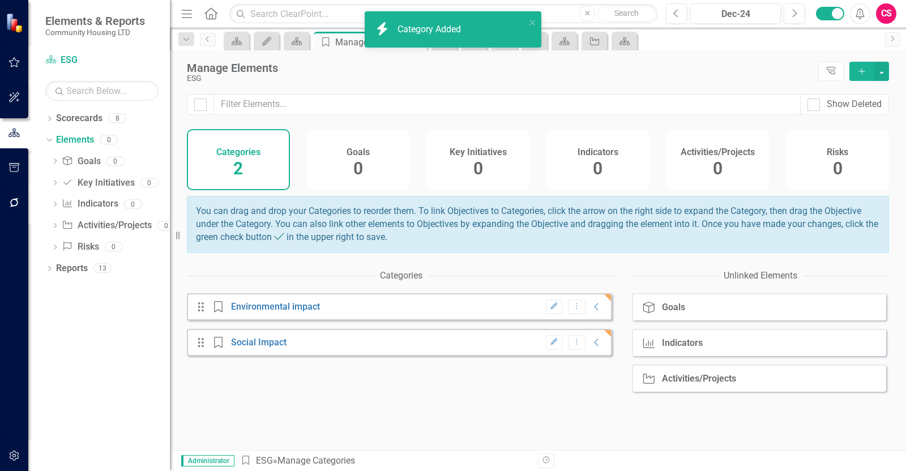
click at [856, 72] on button "Add" at bounding box center [861, 71] width 25 height 19
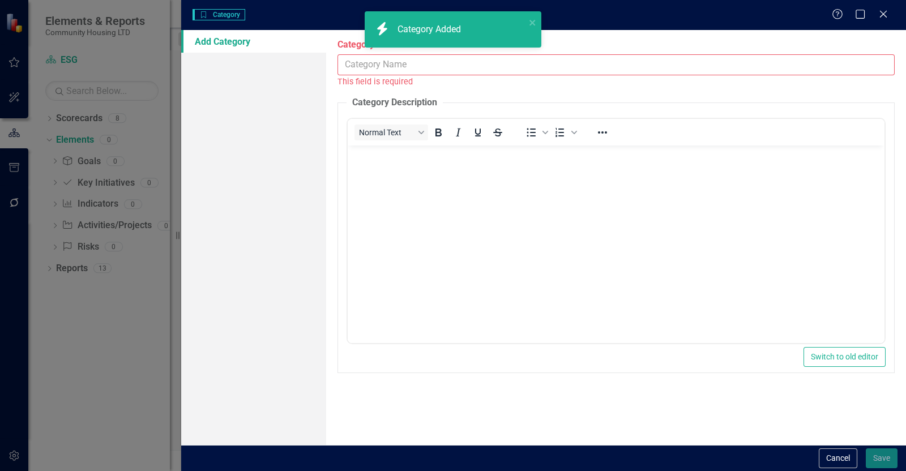
click at [504, 67] on input "Category Name" at bounding box center [615, 64] width 557 height 21
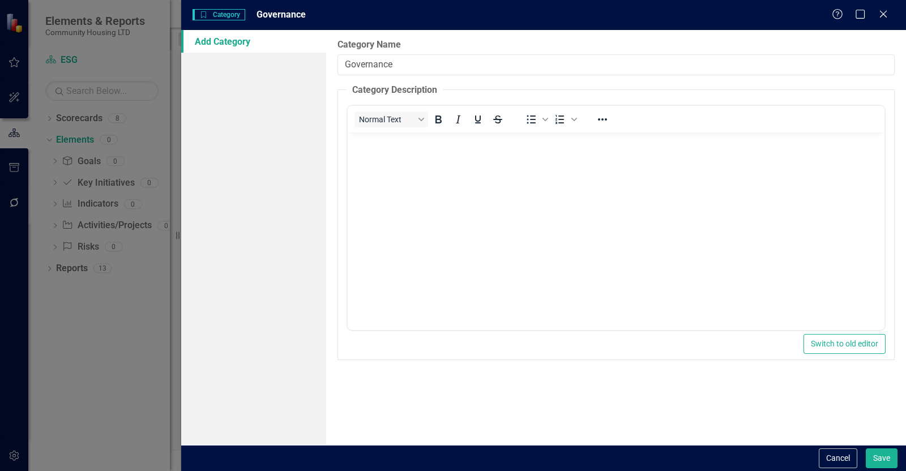
type input "Governance"
click at [435, 150] on body "Rich Text Area. Press ALT-0 for help." at bounding box center [616, 218] width 537 height 170
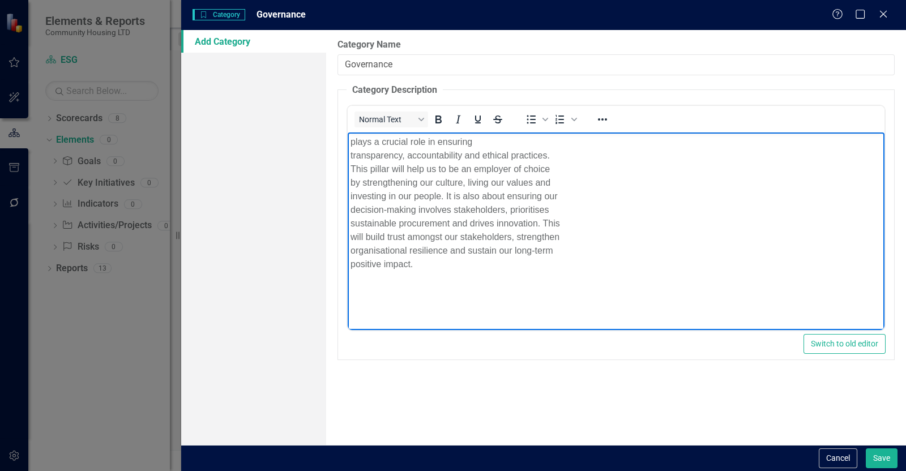
click at [349, 149] on body "plays a crucial role in ensuring transparency, accountability and ethical pract…" at bounding box center [616, 218] width 537 height 170
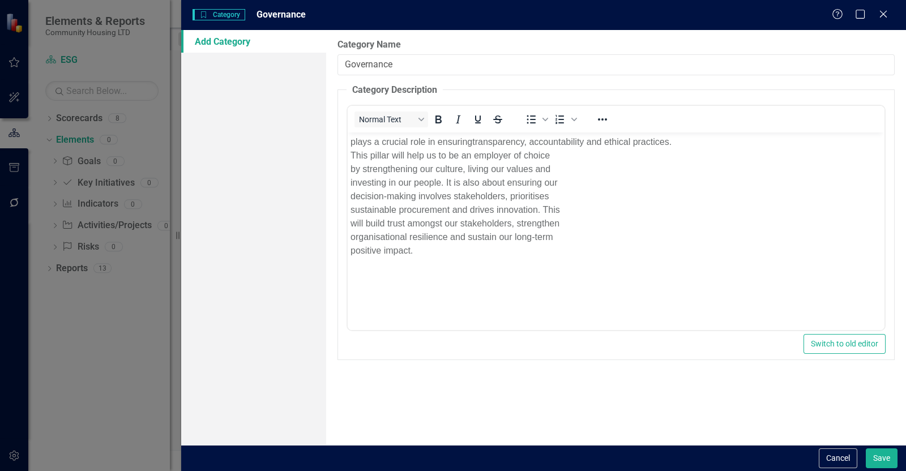
click at [356, 156] on p "plays a crucial role in ensuring transparency, accountability and ethical pract…" at bounding box center [616, 196] width 531 height 122
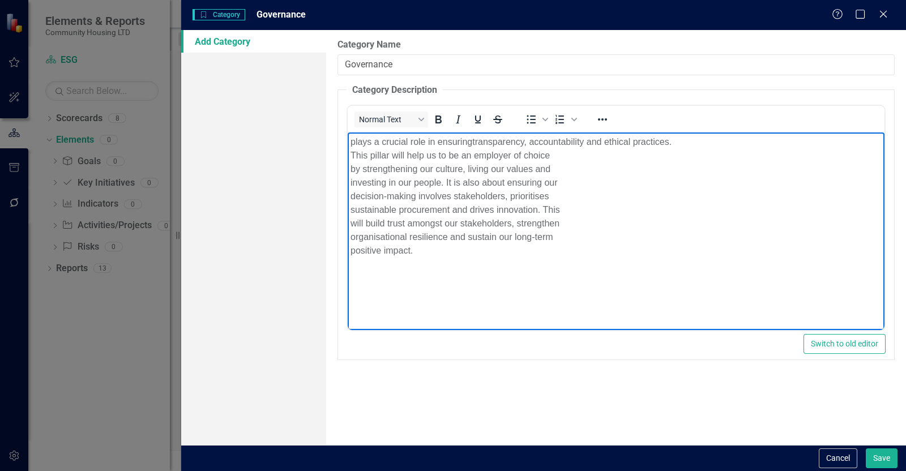
click at [350, 155] on body "plays a crucial role in ensuring transparency, accountability and ethical pract…" at bounding box center [616, 218] width 537 height 170
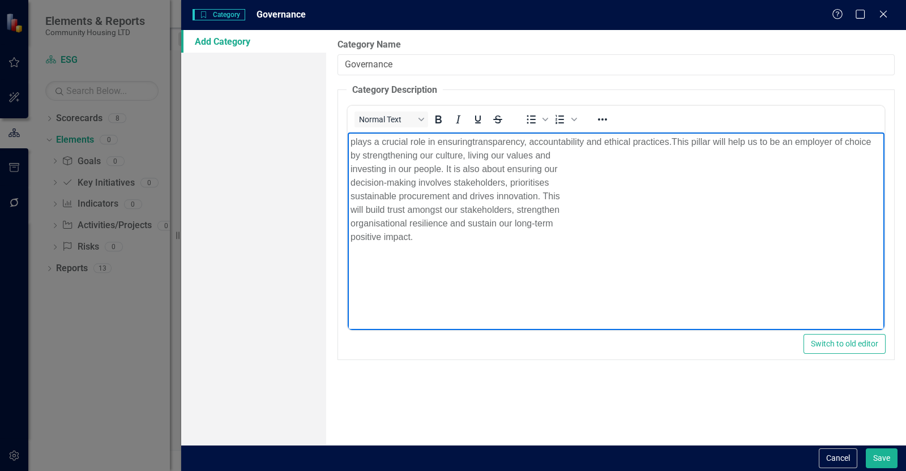
click at [349, 152] on body "plays a crucial role in ensuring transparency, accountability and ethical pract…" at bounding box center [616, 218] width 537 height 170
click at [351, 168] on p "plays a crucial role in ensuring transparency, accountability and ethical pract…" at bounding box center [616, 189] width 531 height 109
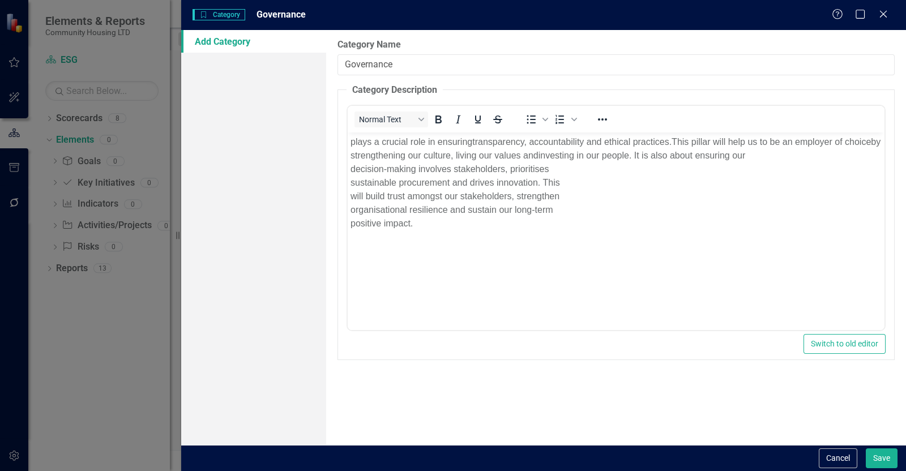
drag, startPoint x: 693, startPoint y: 318, endPoint x: 350, endPoint y: 188, distance: 366.3
click at [350, 181] on body "plays a crucial role in ensuring transparency, accountability and ethical pract…" at bounding box center [616, 218] width 537 height 170
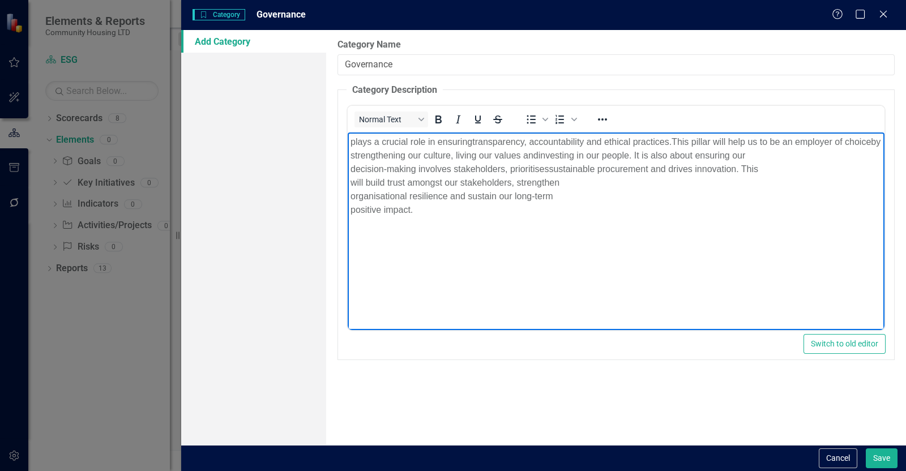
click at [518, 169] on p "plays a crucial role in ensuring transparency, accountability and ethical pract…" at bounding box center [616, 176] width 531 height 82
drag, startPoint x: 518, startPoint y: 169, endPoint x: 375, endPoint y: 166, distance: 142.7
click at [418, 166] on p "plays a crucial role in ensuring transparency, accountability and ethical pract…" at bounding box center [616, 176] width 531 height 82
click at [352, 186] on p "plays a crucial role in ensuring transparency, accountability and ethical pract…" at bounding box center [616, 176] width 531 height 82
click at [350, 192] on body "plays a crucial role in ensuring transparency, accountability and ethical pract…" at bounding box center [616, 218] width 537 height 170
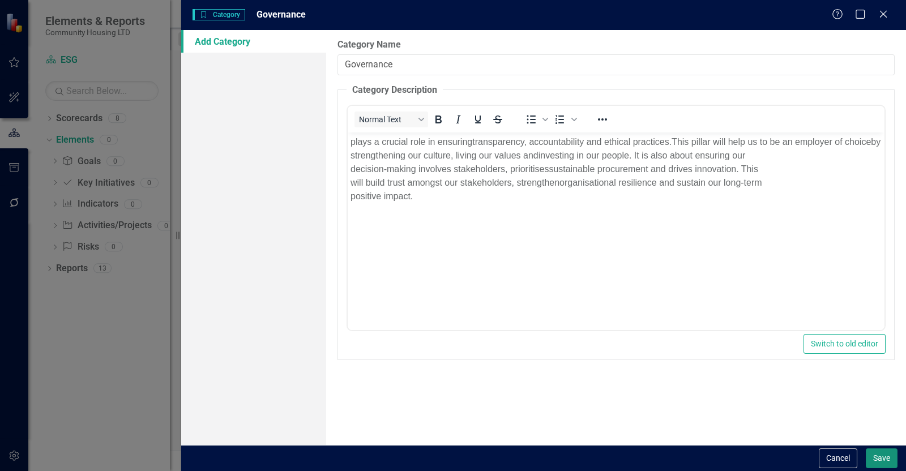
click at [889, 454] on button "Save" at bounding box center [882, 458] width 32 height 20
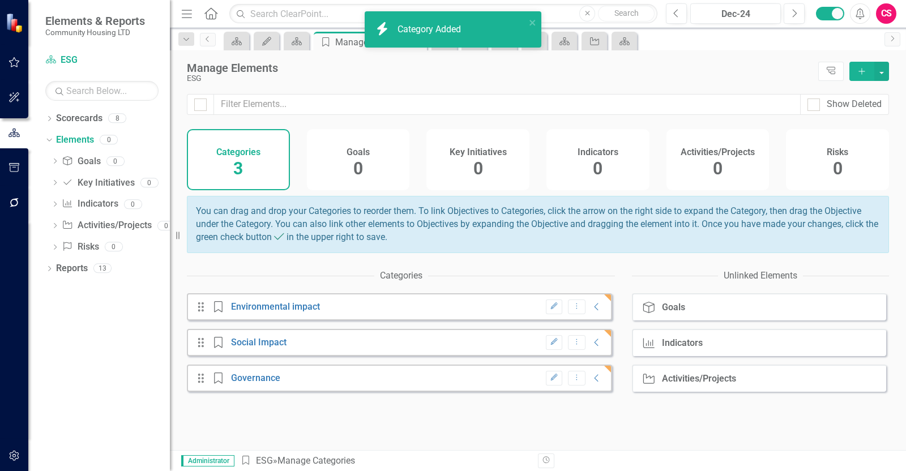
click at [333, 178] on div "Goals 0" at bounding box center [358, 159] width 103 height 61
